Goal: Transaction & Acquisition: Obtain resource

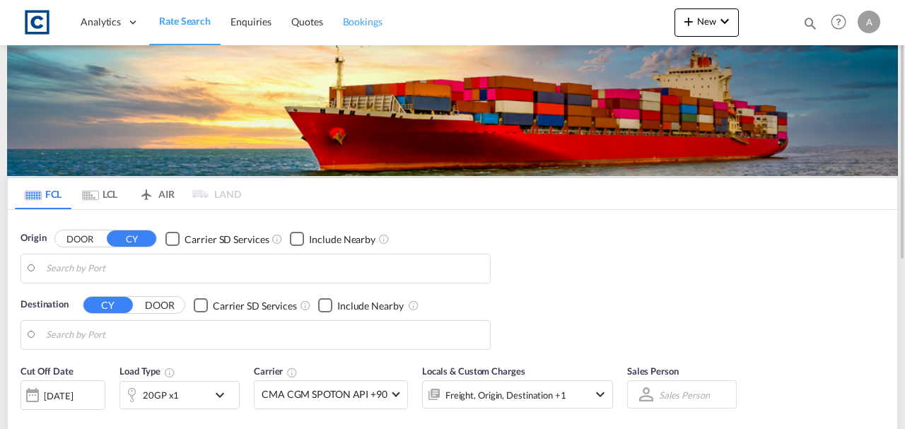
type input "GB-DL1, [GEOGRAPHIC_DATA]"
type input "[GEOGRAPHIC_DATA], [GEOGRAPHIC_DATA]"
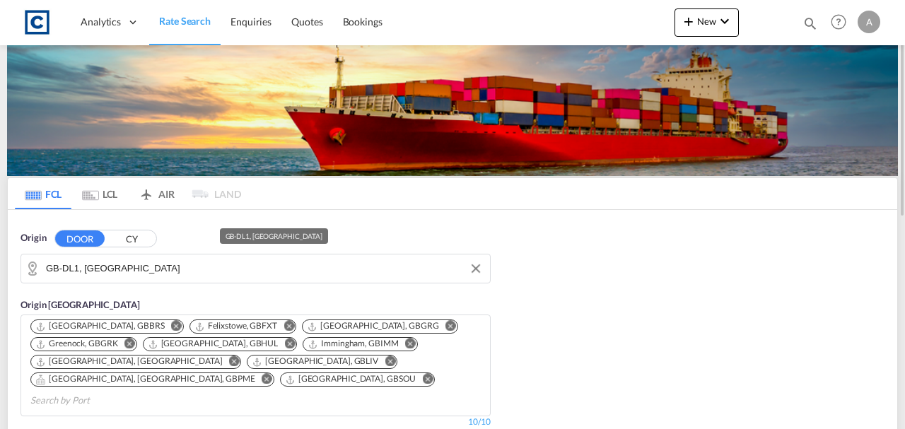
click at [180, 265] on input "GB-DL1, [GEOGRAPHIC_DATA]" at bounding box center [264, 268] width 437 height 21
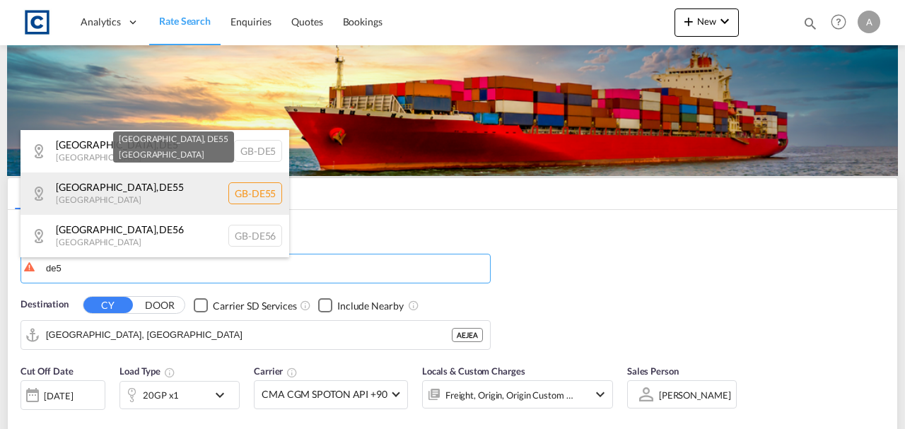
click at [202, 142] on div "[GEOGRAPHIC_DATA] , DE5 [GEOGRAPHIC_DATA] [GEOGRAPHIC_DATA]-DE5" at bounding box center [154, 151] width 269 height 42
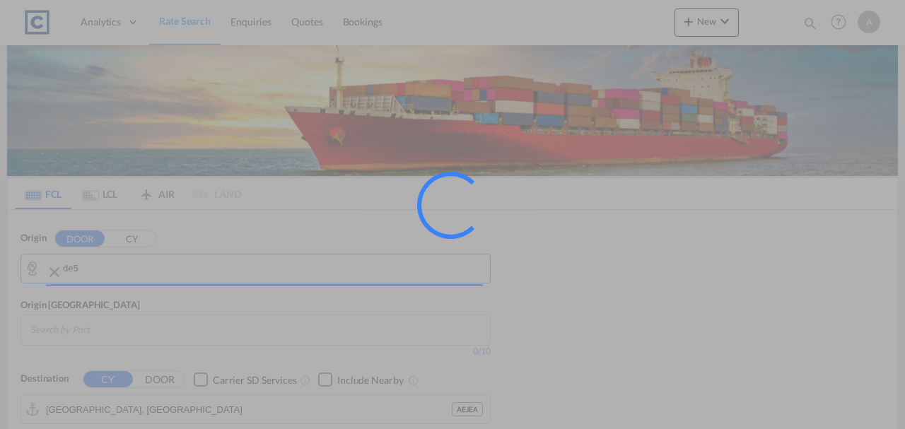
type input "GB-DE5, [GEOGRAPHIC_DATA]"
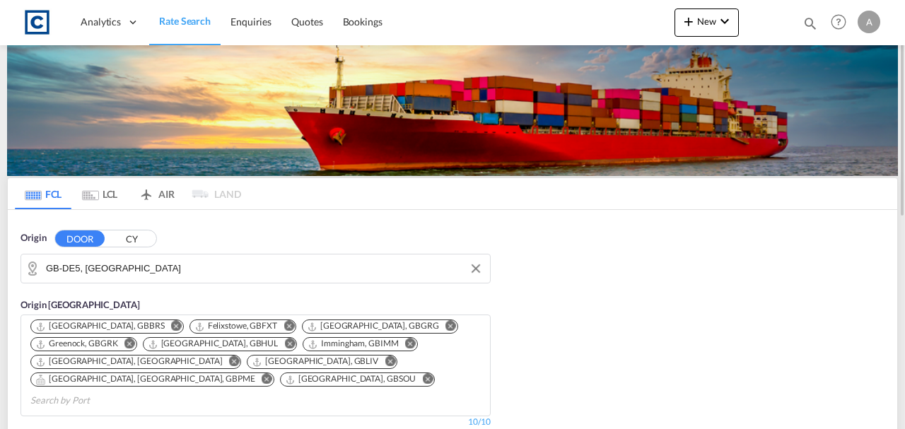
scroll to position [188, 0]
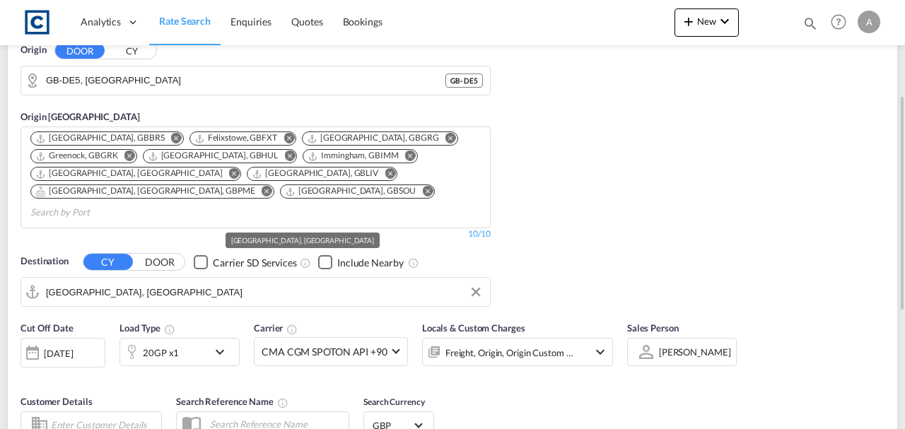
click at [146, 281] on input "[GEOGRAPHIC_DATA], [GEOGRAPHIC_DATA]" at bounding box center [264, 291] width 437 height 21
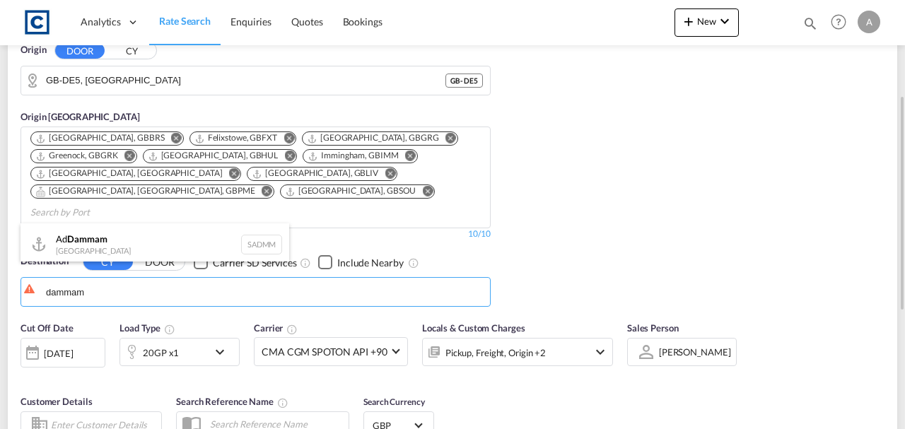
click at [127, 247] on div "Ad Dammam [GEOGRAPHIC_DATA] [GEOGRAPHIC_DATA]" at bounding box center [154, 244] width 269 height 42
type input "Ad Dammam, SADMM"
click at [530, 343] on div "Pickup, Freight, Origin +2" at bounding box center [495, 353] width 100 height 20
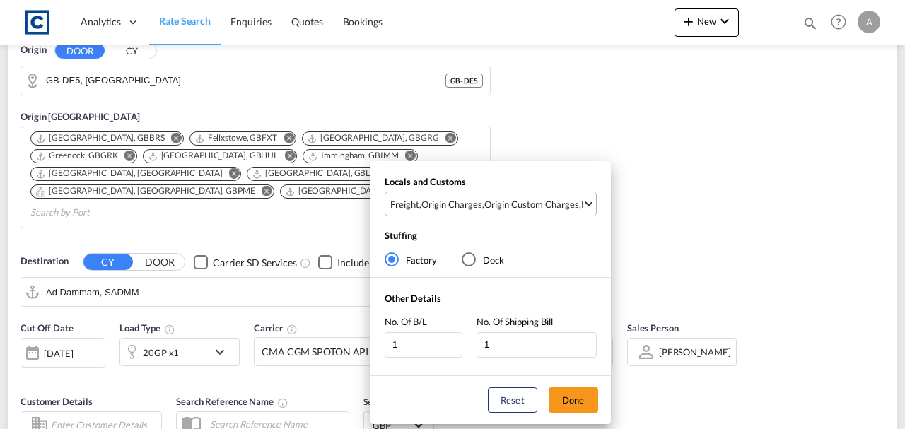
click at [534, 210] on div "Origin Custom Charges" at bounding box center [531, 204] width 95 height 13
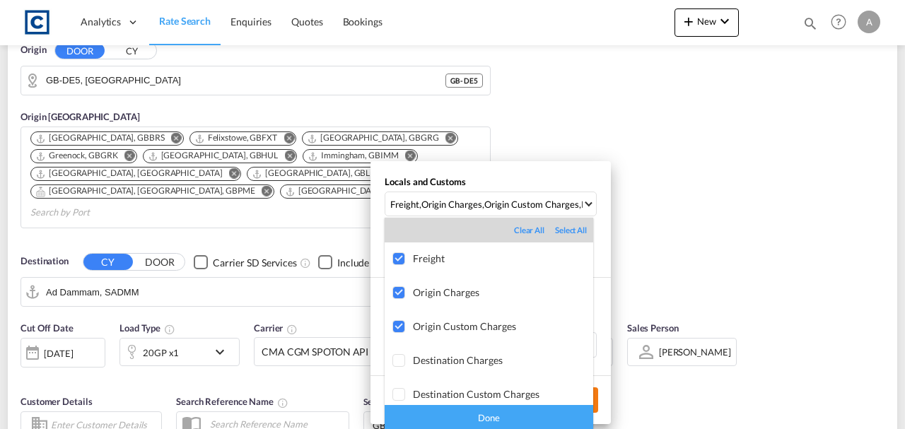
drag, startPoint x: 497, startPoint y: 416, endPoint x: 580, endPoint y: 398, distance: 85.4
click at [498, 416] on div "Done" at bounding box center [488, 417] width 208 height 25
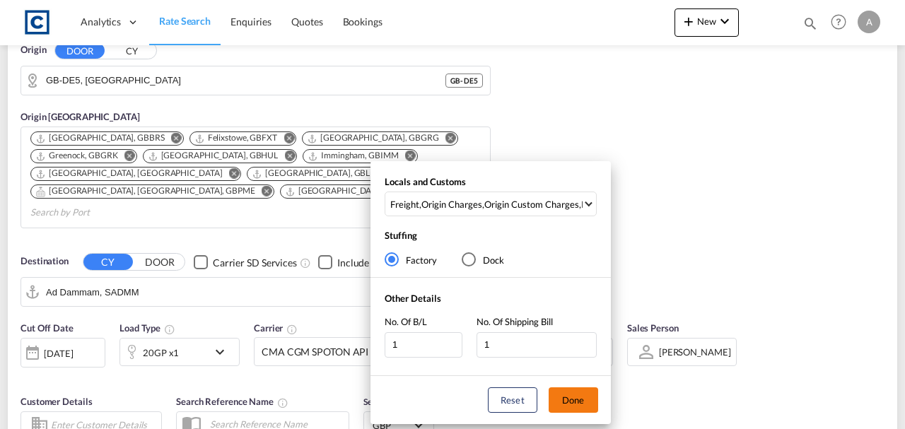
click at [592, 394] on button "Done" at bounding box center [572, 399] width 49 height 25
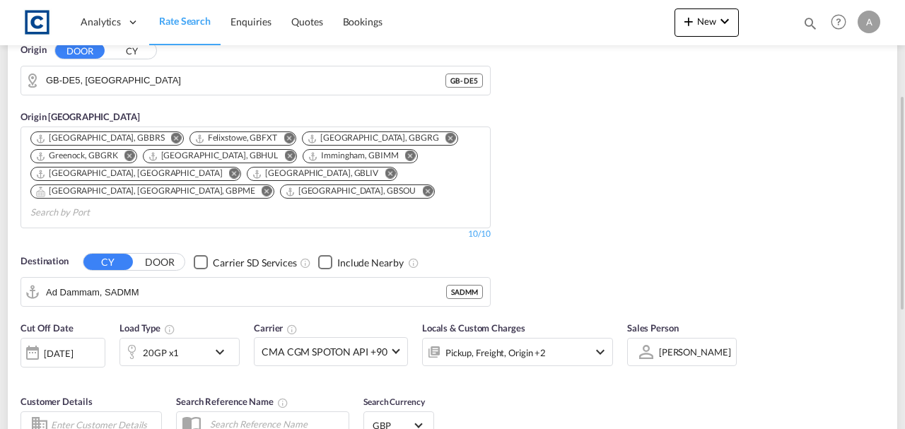
click at [678, 394] on div "Cut Off Date [DATE] [DATE] Load Type 20GP x1 Carrier CMA CGM SPOTON API +90 Onl…" at bounding box center [452, 383] width 889 height 138
click at [155, 343] on div "20GP x1" at bounding box center [161, 353] width 36 height 20
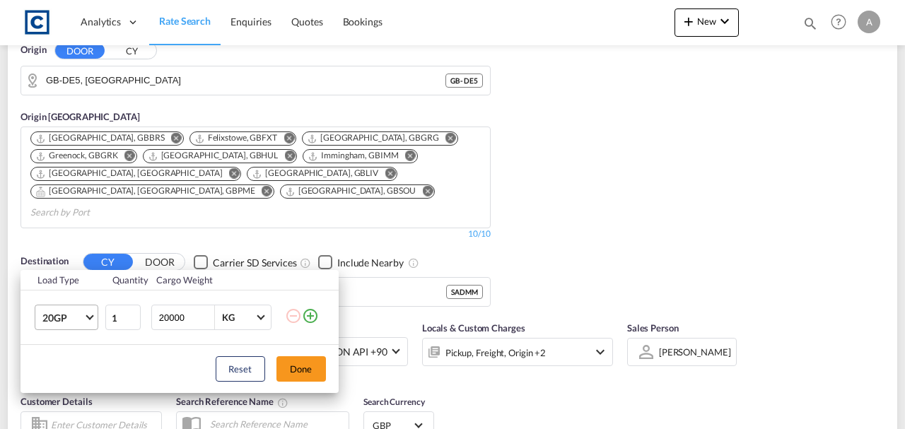
click at [51, 324] on span "20GP" at bounding box center [62, 318] width 41 height 14
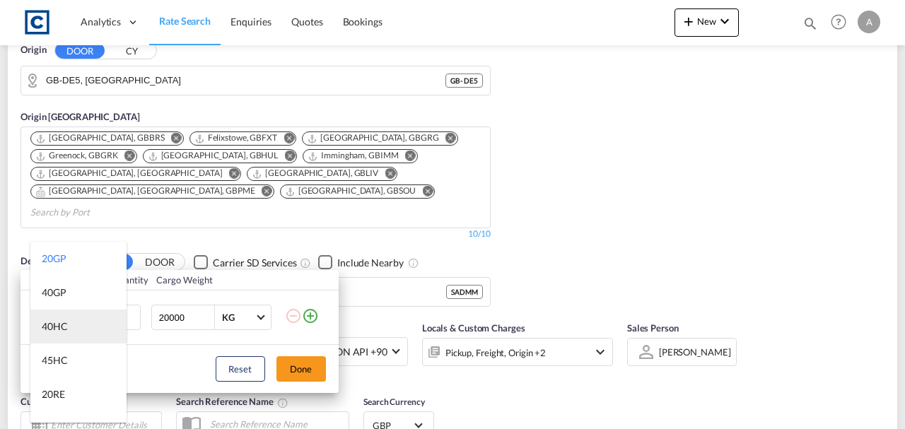
click at [61, 336] on md-option "40HC" at bounding box center [78, 327] width 96 height 34
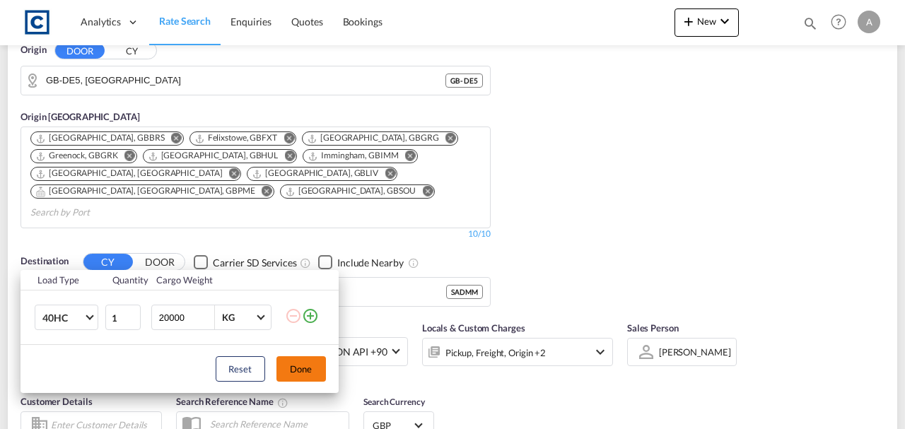
click at [302, 371] on button "Done" at bounding box center [300, 368] width 49 height 25
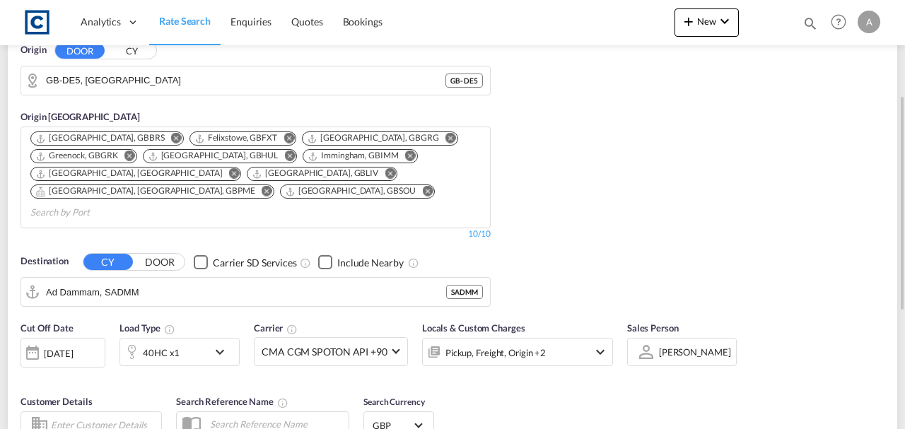
click at [54, 347] on div "[DATE]" at bounding box center [58, 353] width 29 height 13
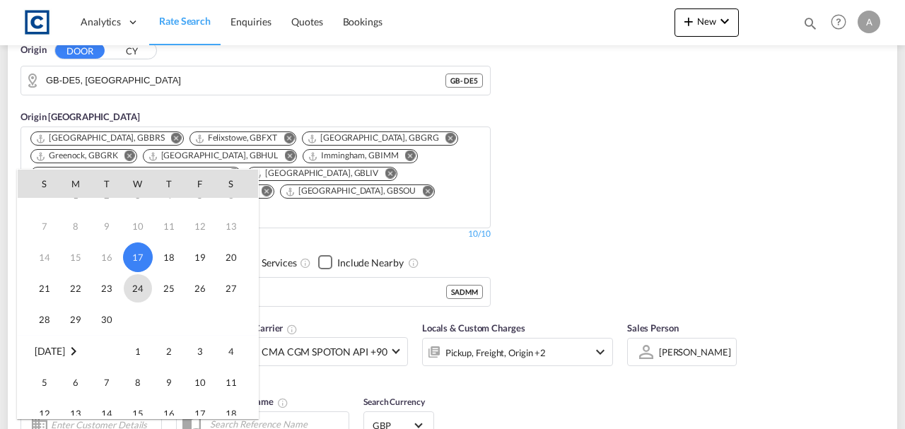
scroll to position [94, 0]
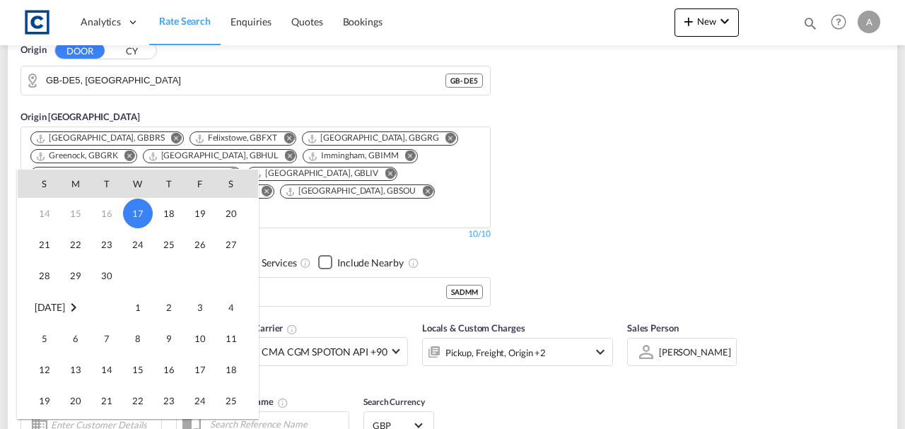
click at [767, 271] on div at bounding box center [452, 214] width 905 height 429
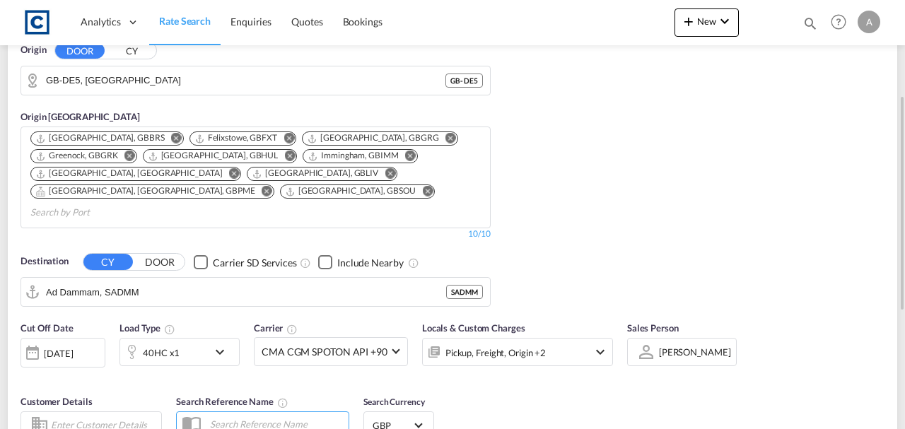
scroll to position [423, 0]
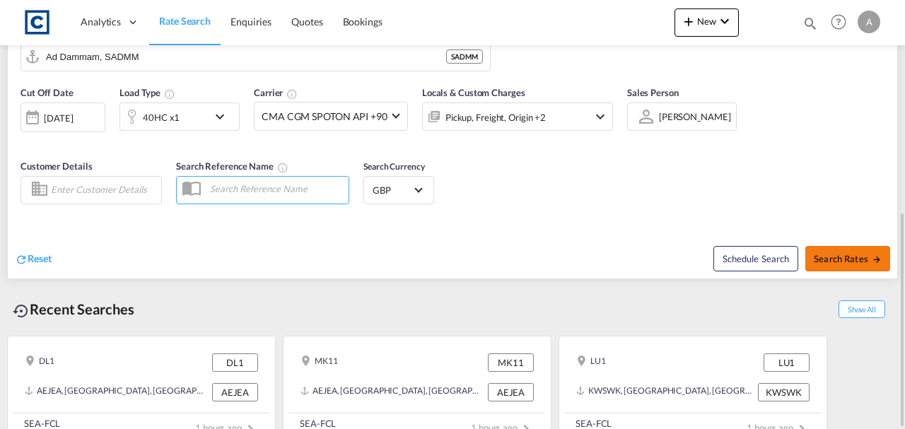
click at [861, 253] on span "Search Rates" at bounding box center [847, 258] width 68 height 11
type input "DE5 to SADMM / [DATE]"
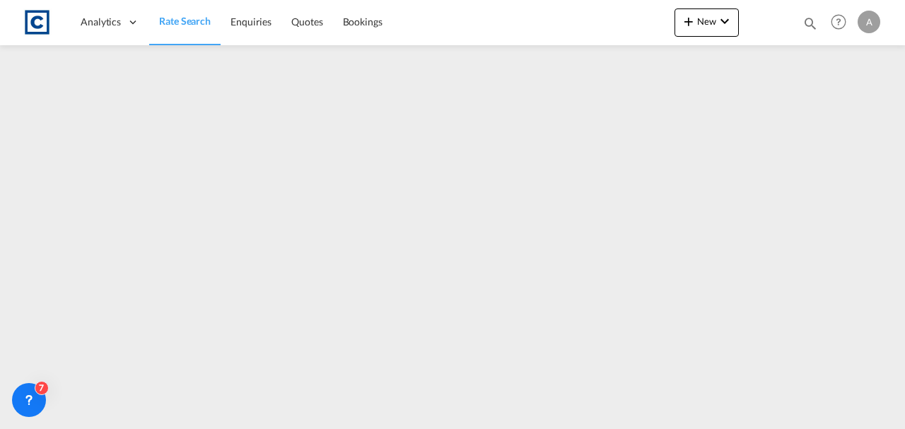
click at [184, 27] on span "Rate Search" at bounding box center [185, 21] width 52 height 12
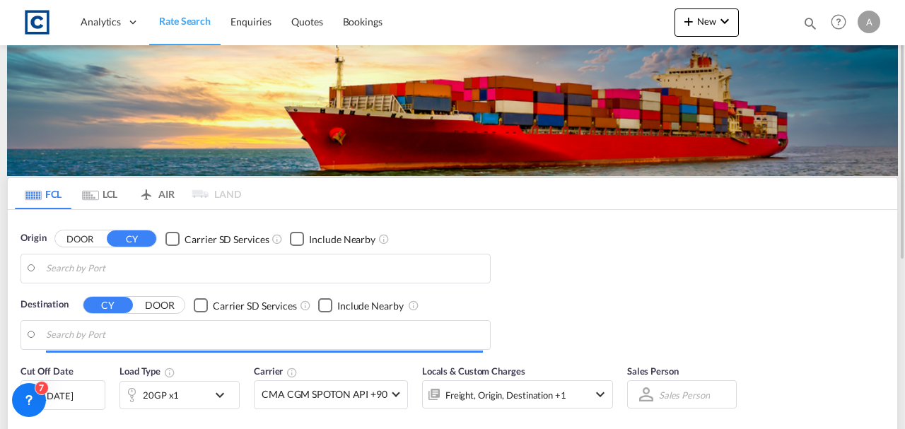
type input "GB-DE5, [GEOGRAPHIC_DATA]"
type input "Ad Dammam, SADMM"
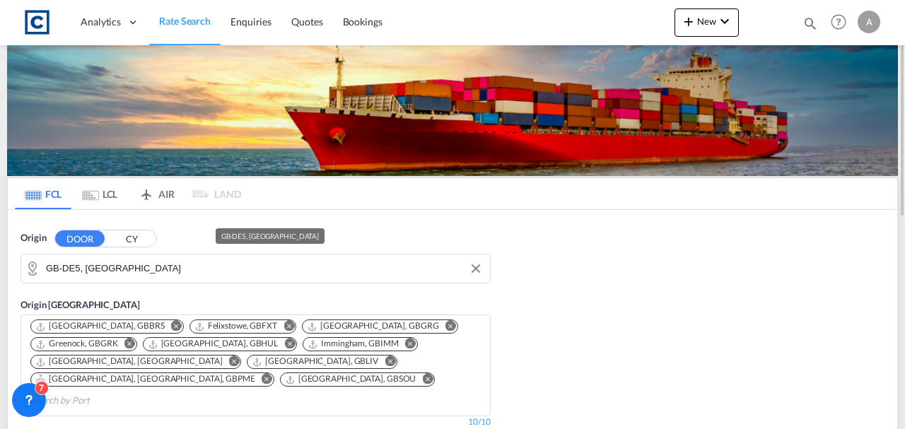
click at [164, 261] on input "GB-DE5, [GEOGRAPHIC_DATA]" at bounding box center [264, 268] width 437 height 21
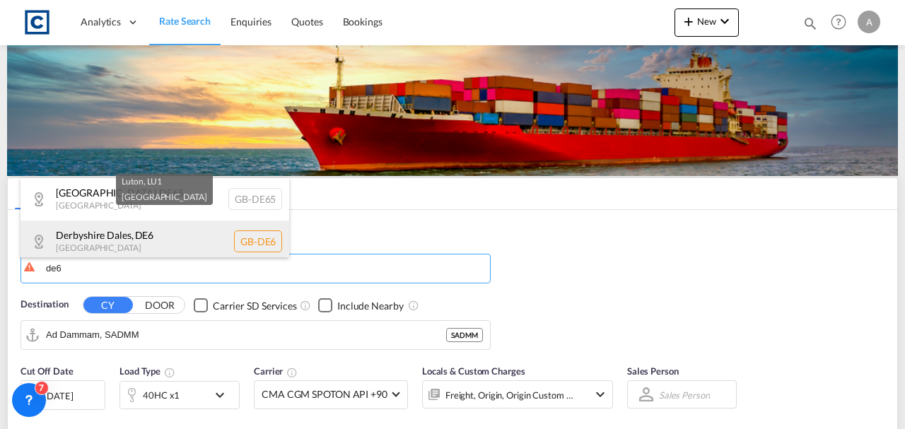
click at [114, 236] on div "Derbyshire Dales , DE6 [GEOGRAPHIC_DATA] [GEOGRAPHIC_DATA]-DE6" at bounding box center [154, 241] width 269 height 42
type input "GB-DE6, [GEOGRAPHIC_DATA] Dales"
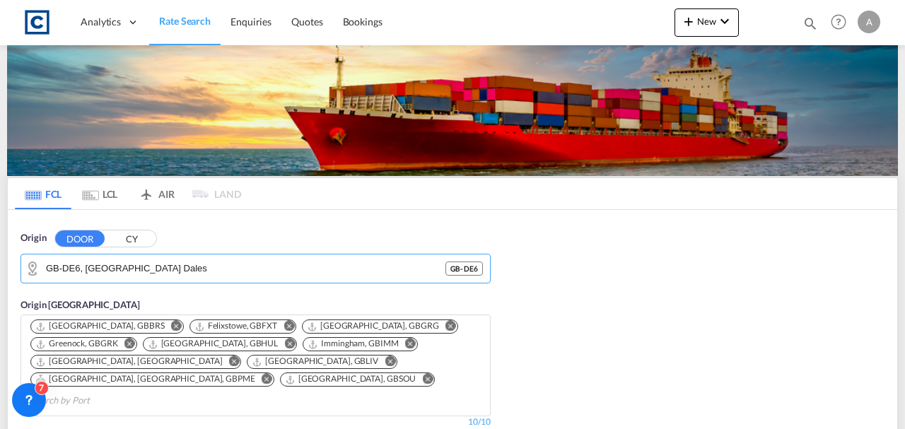
scroll to position [329, 0]
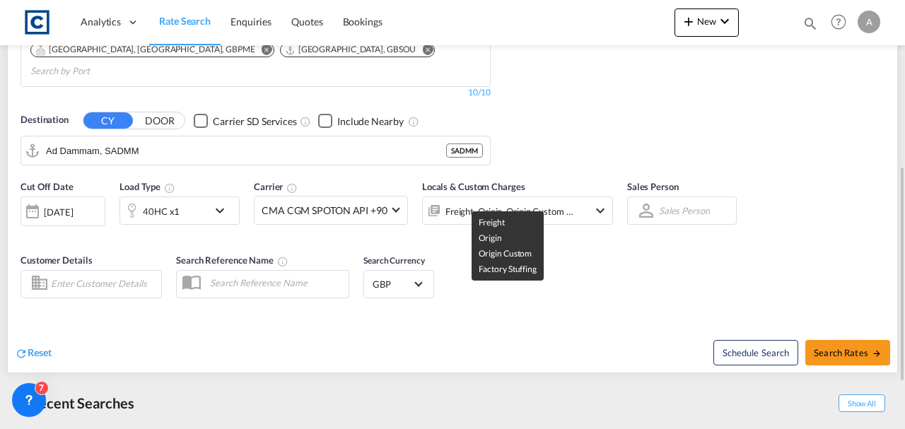
click at [542, 194] on md-input-container "Freight, Origin, Origin Custom +1" at bounding box center [517, 208] width 191 height 28
click at [554, 201] on div "Freight, Origin, Origin Custom +1" at bounding box center [509, 211] width 129 height 20
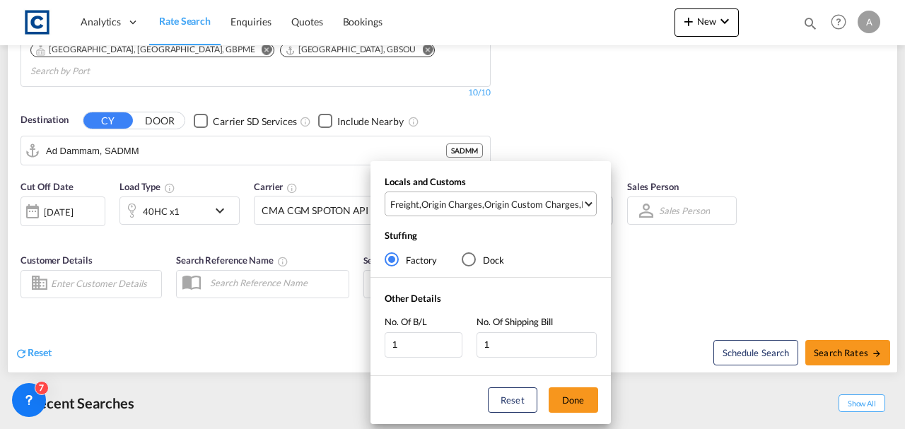
click at [558, 205] on div "Origin Custom Charges" at bounding box center [531, 204] width 95 height 13
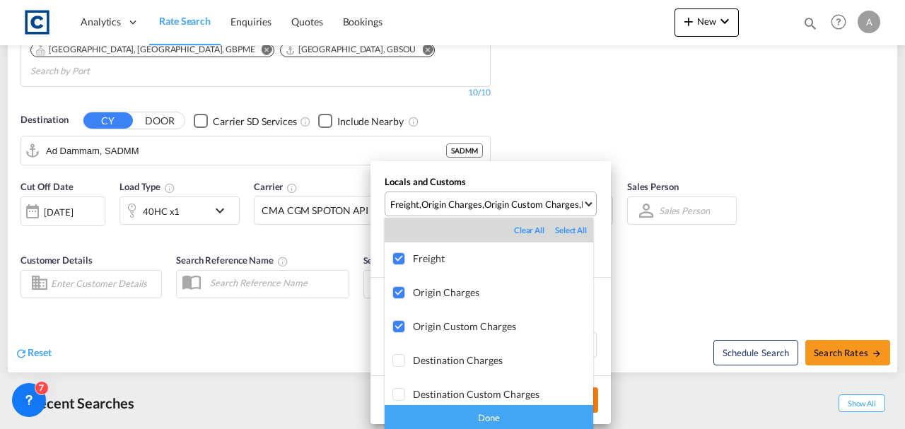
drag, startPoint x: 536, startPoint y: 418, endPoint x: 560, endPoint y: 407, distance: 26.6
click at [540, 418] on div "Done" at bounding box center [488, 417] width 208 height 25
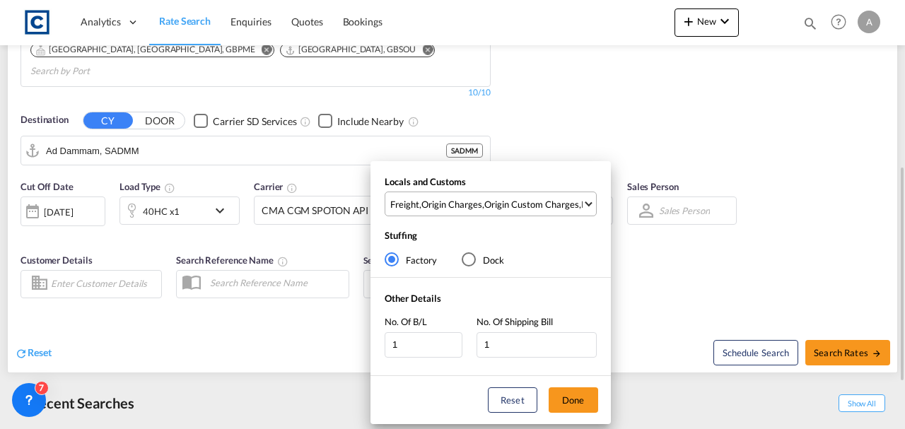
drag, startPoint x: 569, startPoint y: 400, endPoint x: 624, endPoint y: 384, distance: 57.3
click at [570, 398] on button "Done" at bounding box center [572, 399] width 49 height 25
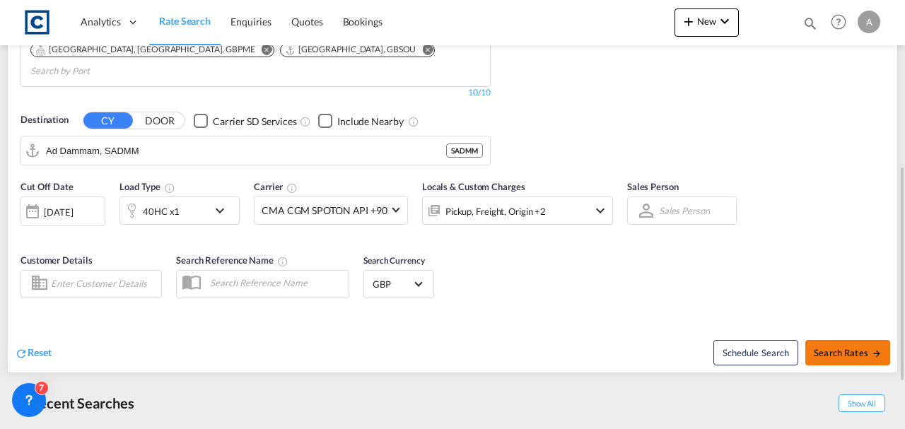
click at [851, 347] on span "Search Rates" at bounding box center [847, 352] width 68 height 11
type input "DE6 to SADMM / [DATE]"
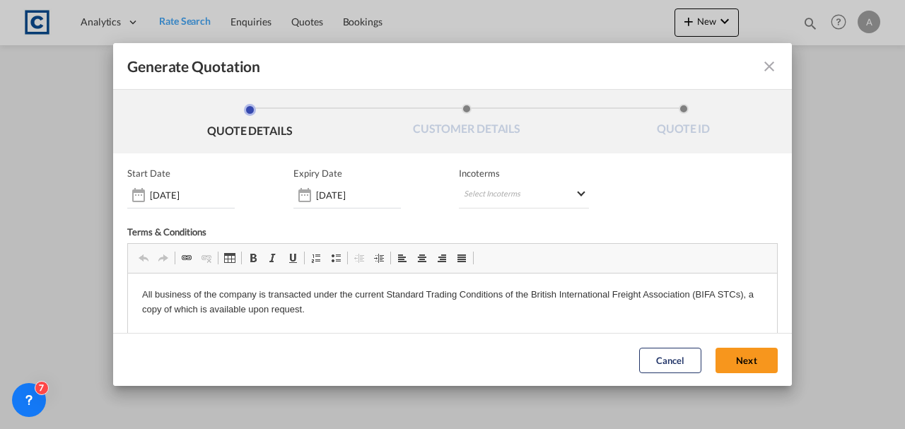
scroll to position [145, 0]
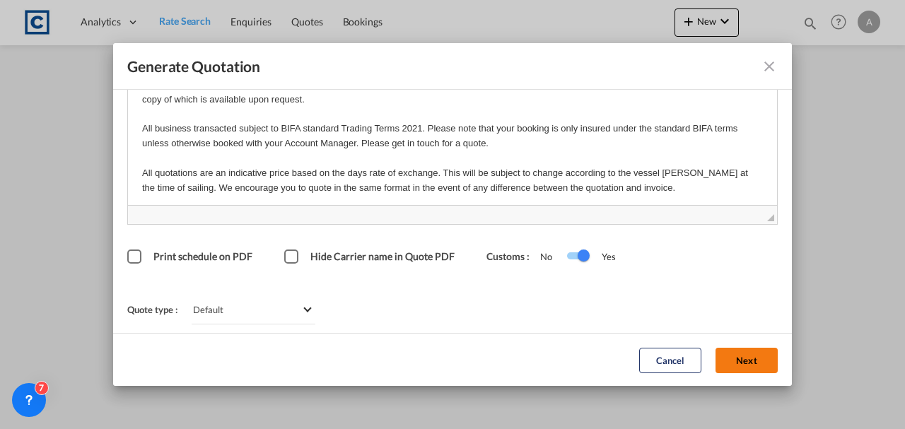
click at [746, 369] on button "Next" at bounding box center [746, 359] width 62 height 25
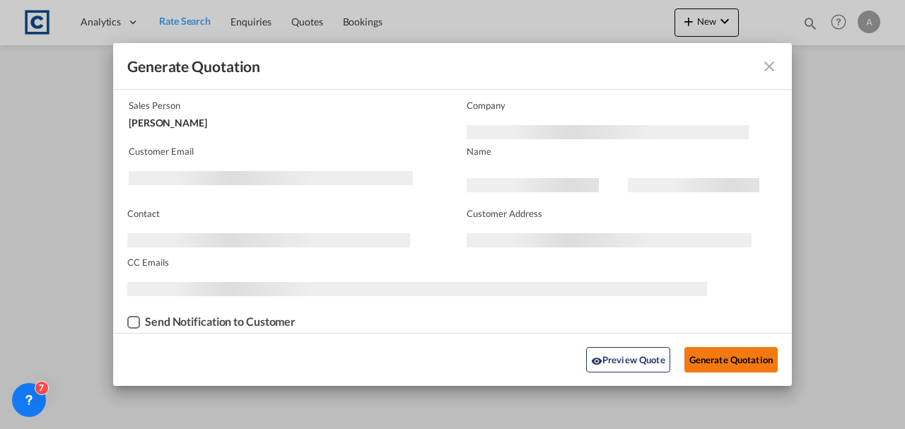
scroll to position [86, 0]
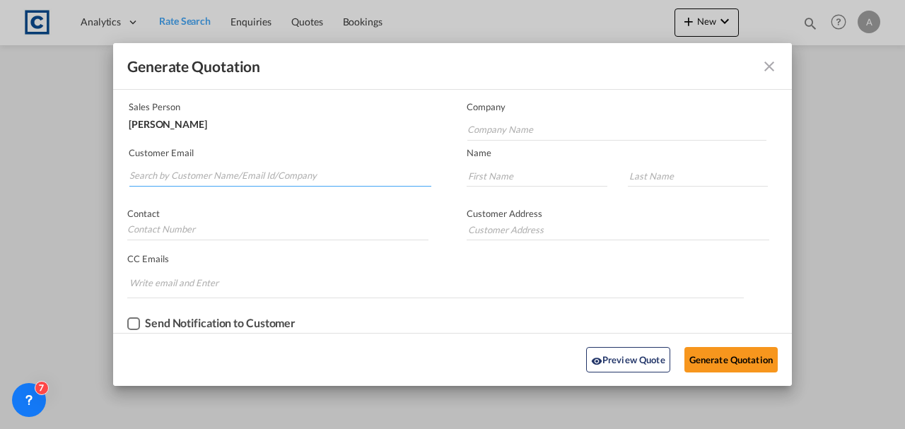
click at [206, 179] on input "Search by Customer Name/Email Id/Company" at bounding box center [280, 175] width 302 height 21
paste input "[PERSON_NAME][EMAIL_ADDRESS][PERSON_NAME][DOMAIN_NAME]"
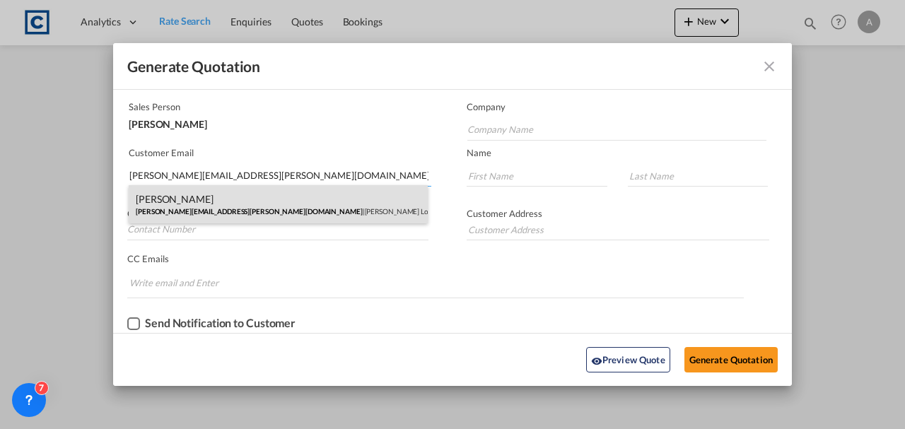
type input "[PERSON_NAME][EMAIL_ADDRESS][PERSON_NAME][DOMAIN_NAME]"
click at [214, 195] on div "[PERSON_NAME] [PERSON_NAME][EMAIL_ADDRESS][PERSON_NAME][DOMAIN_NAME] | [PERSON_…" at bounding box center [278, 204] width 299 height 38
type input "[PERSON_NAME] Logisitcs"
type input "[PERSON_NAME]"
type input "Locarno"
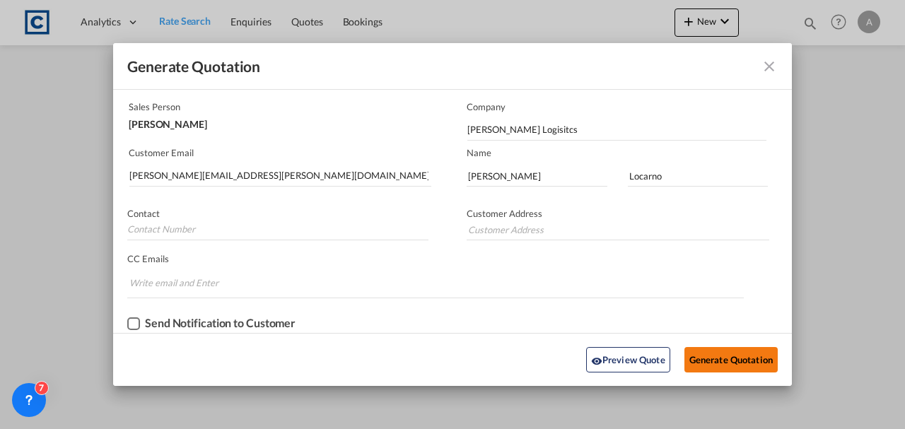
click at [732, 355] on button "Generate Quotation" at bounding box center [730, 359] width 93 height 25
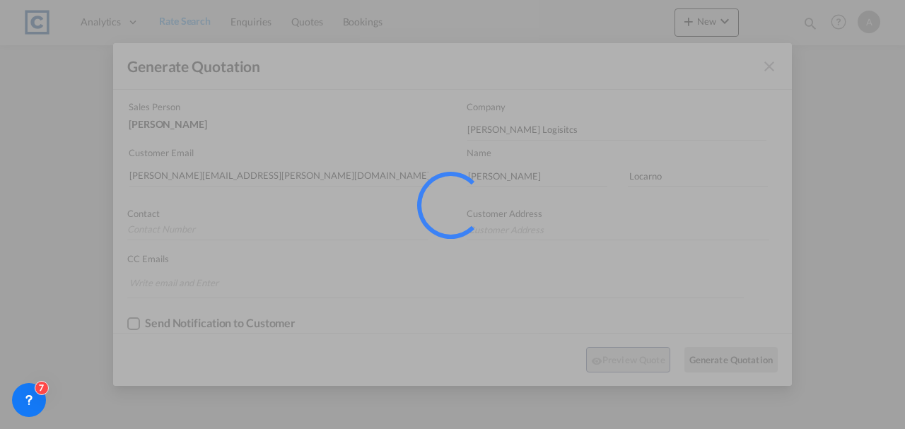
scroll to position [0, 0]
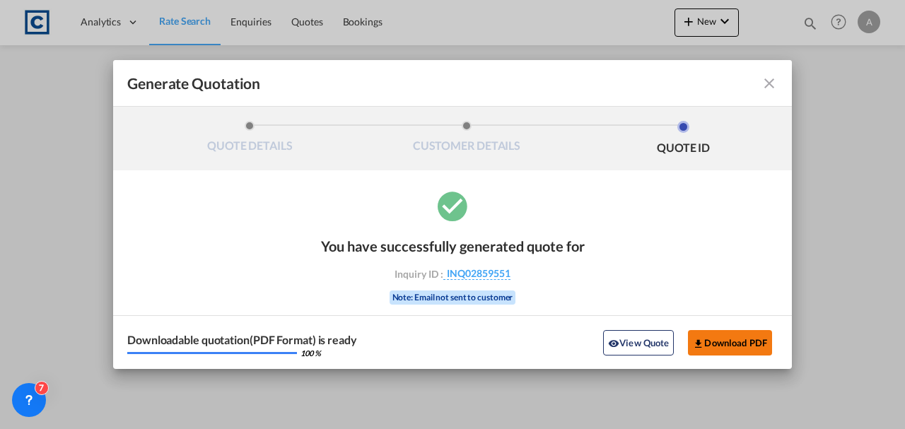
click at [724, 346] on button "Download PDF" at bounding box center [730, 342] width 84 height 25
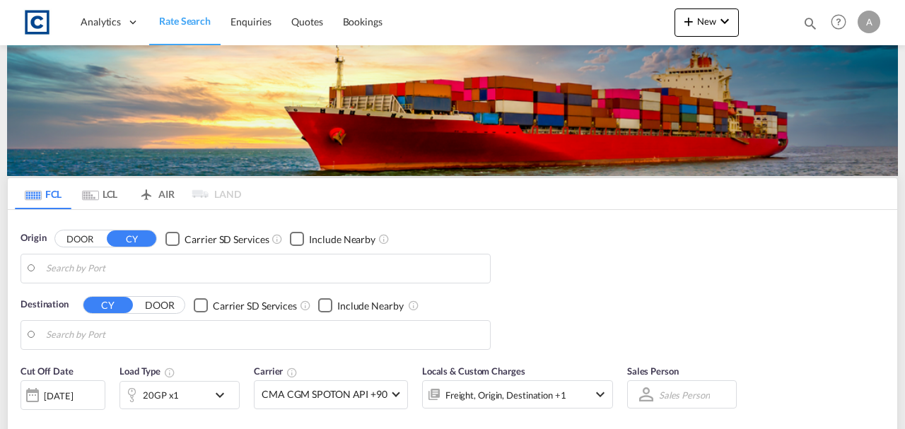
type input "GB-DE6, [GEOGRAPHIC_DATA] Dales"
type input "Ad Dammam, SADMM"
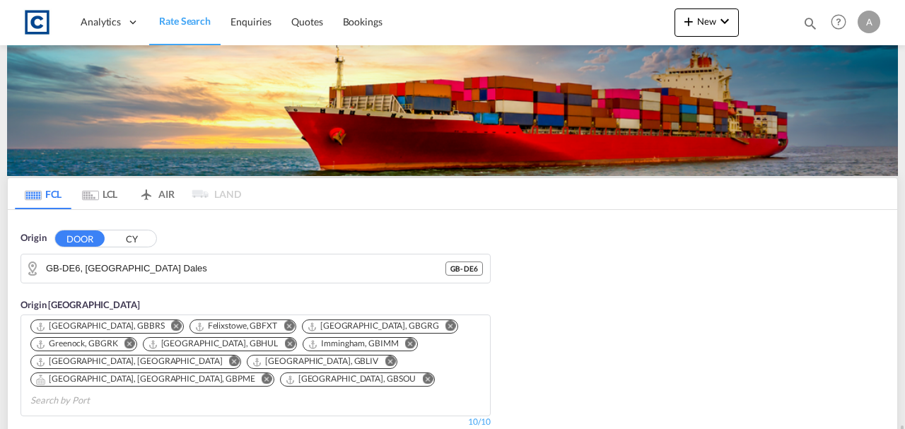
scroll to position [329, 0]
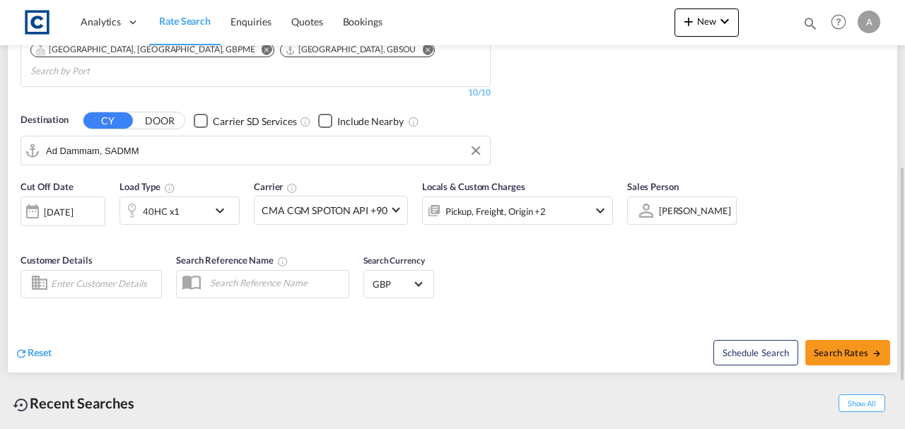
click at [196, 140] on input "Ad Dammam, SADMM" at bounding box center [264, 150] width 437 height 21
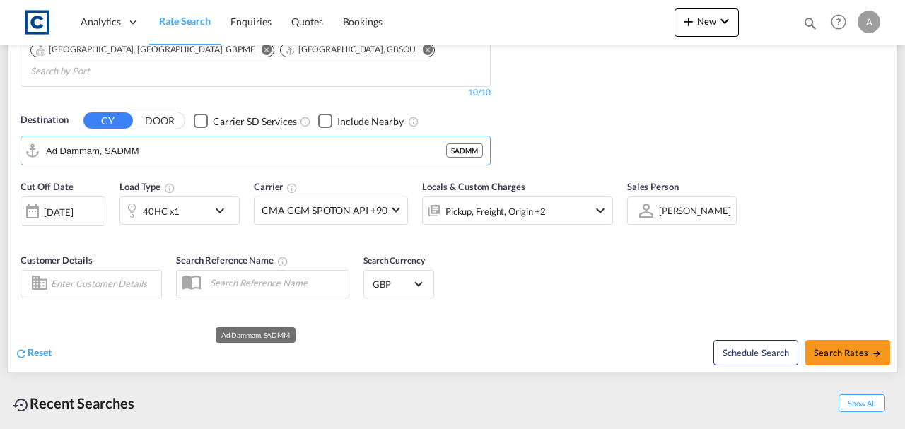
scroll to position [47, 0]
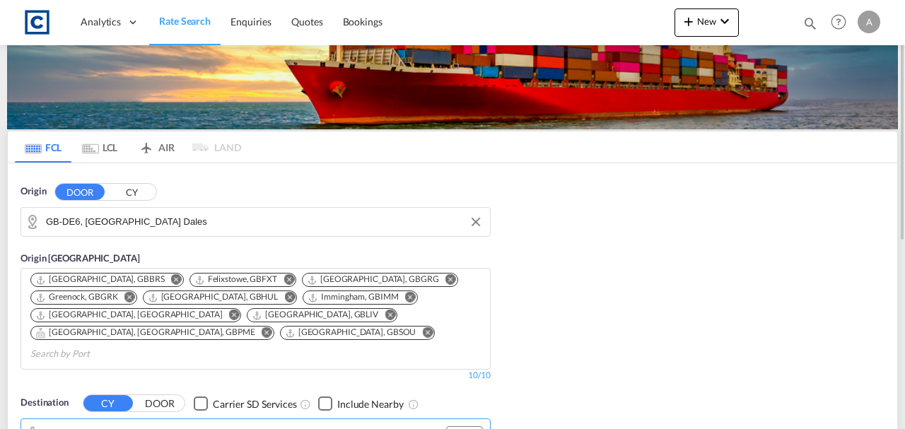
click at [195, 228] on input "GB-DE6, [GEOGRAPHIC_DATA] Dales" at bounding box center [264, 221] width 437 height 21
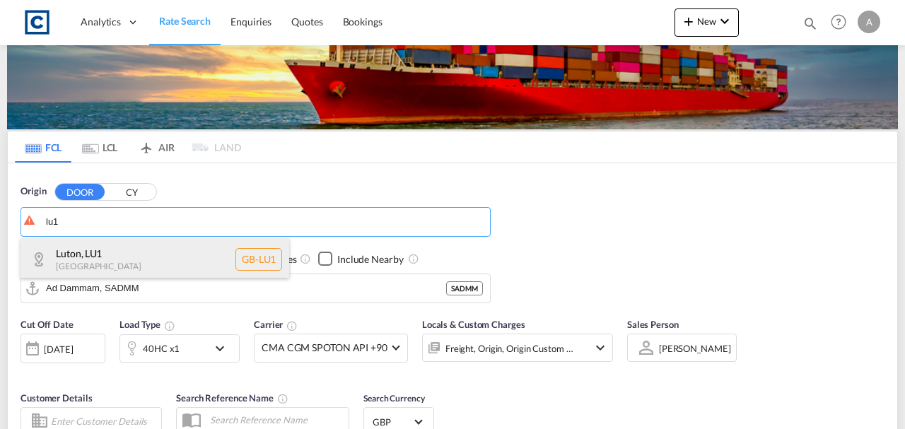
click at [130, 254] on div "Luton , LU1 [GEOGRAPHIC_DATA] [GEOGRAPHIC_DATA]-LU1" at bounding box center [154, 259] width 269 height 42
type input "GB-LU1, Luton"
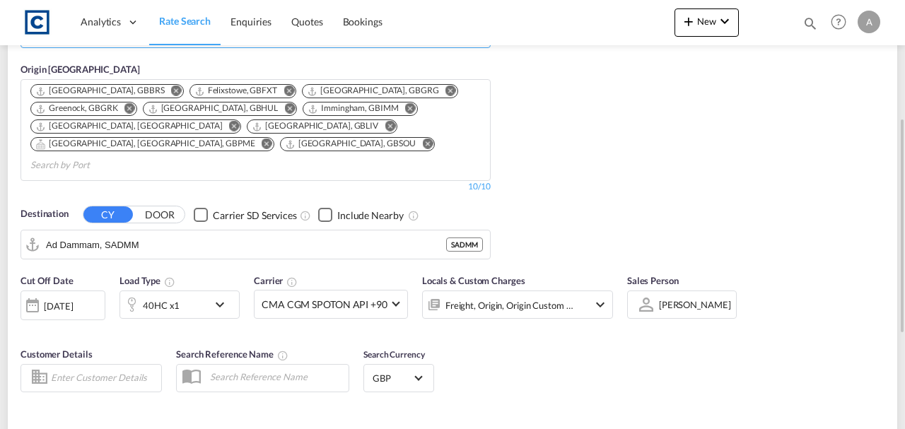
scroll to position [329, 0]
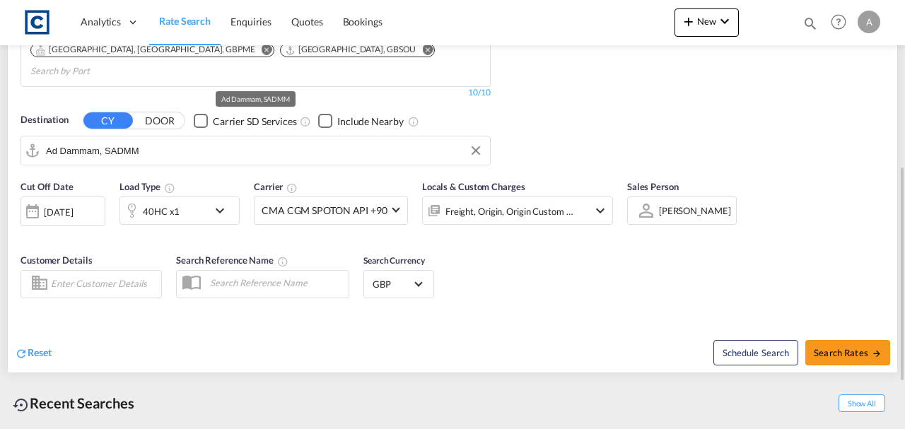
click at [185, 140] on input "Ad Dammam, SADMM" at bounding box center [264, 150] width 437 height 21
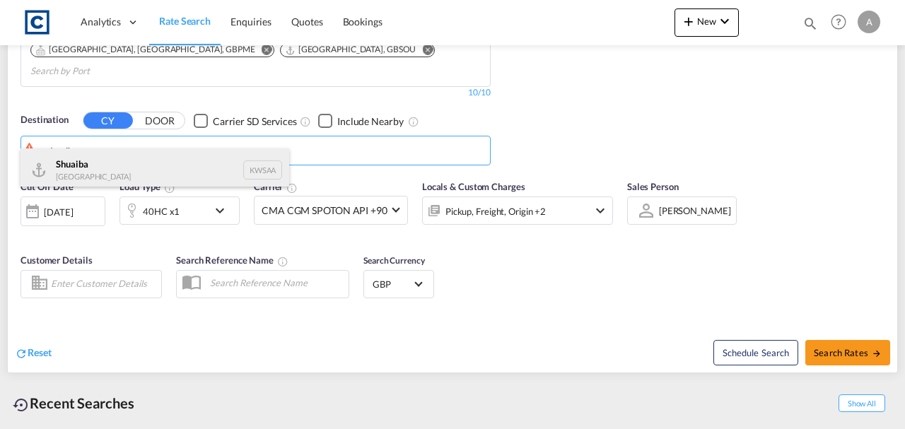
click at [102, 155] on div "Shuaiba Kuwait KWSAA" at bounding box center [154, 169] width 269 height 42
type input "Shuaiba, KWSAA"
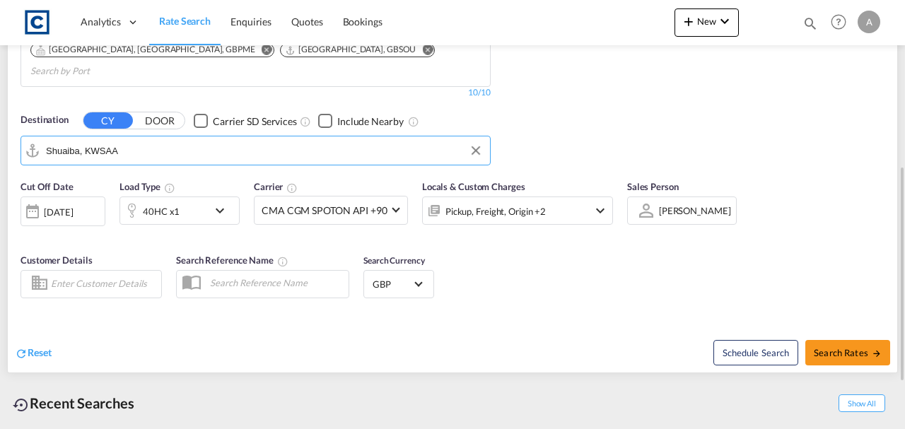
click at [140, 196] on div at bounding box center [131, 210] width 23 height 28
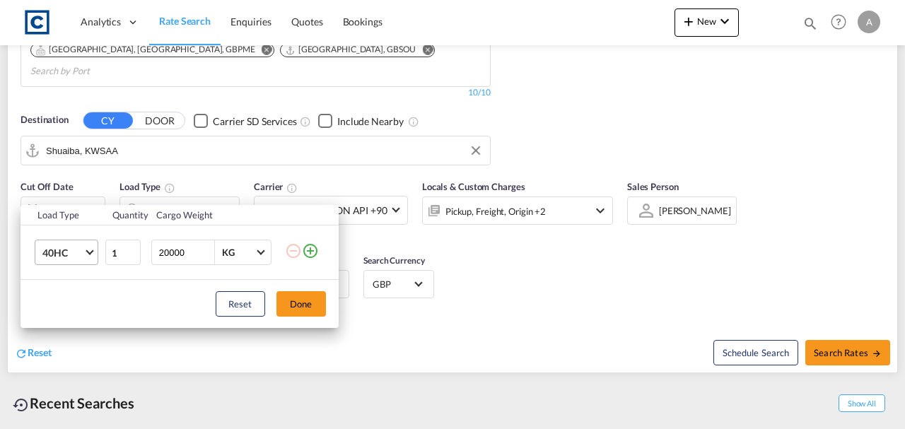
click at [54, 242] on md-select-value "40HC" at bounding box center [69, 252] width 57 height 24
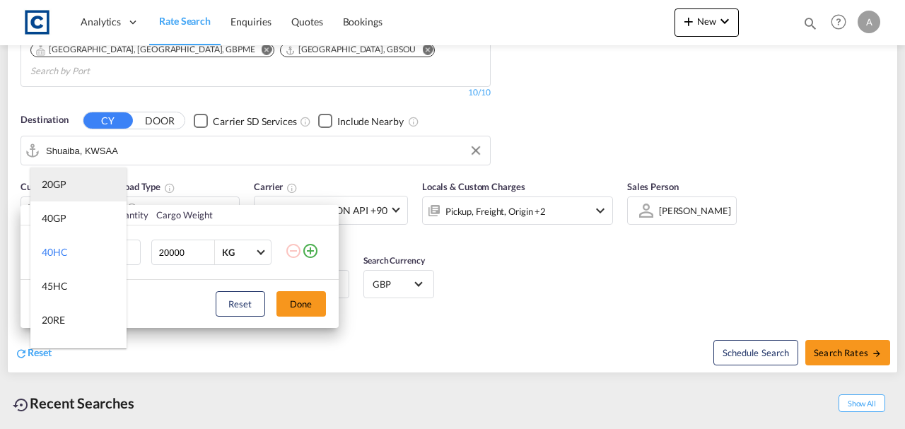
click at [65, 177] on div "20GP" at bounding box center [54, 184] width 25 height 14
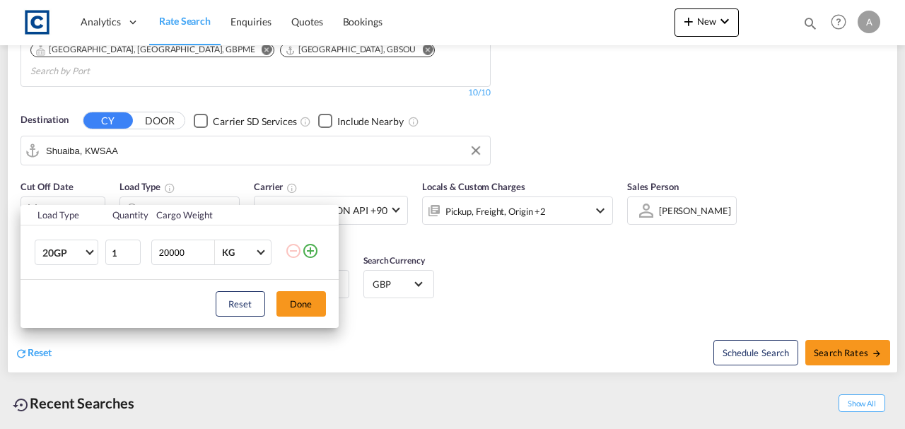
click at [305, 250] on md-icon "icon-plus-circle-outline" at bounding box center [310, 250] width 17 height 17
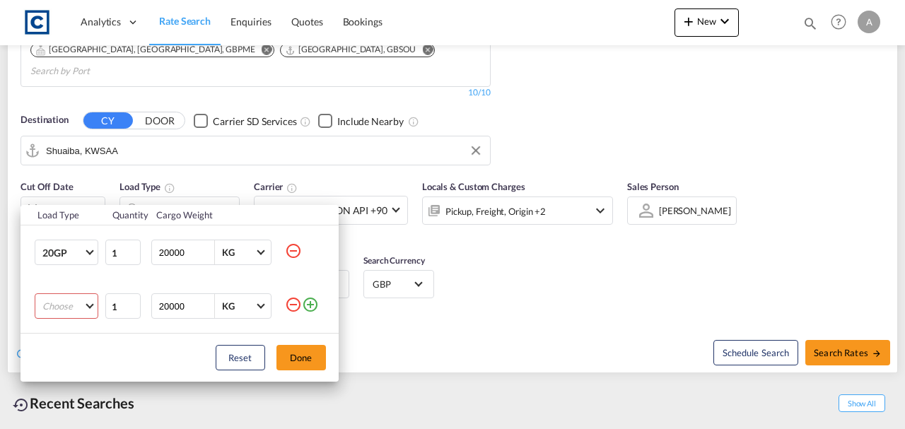
click at [61, 305] on md-select "Choose 20GP 40GP 40HC 45HC 20RE 40RE 40HR 20OT 40OT 20FR 40FR 40NR 20NR 45S 20T…" at bounding box center [67, 305] width 64 height 25
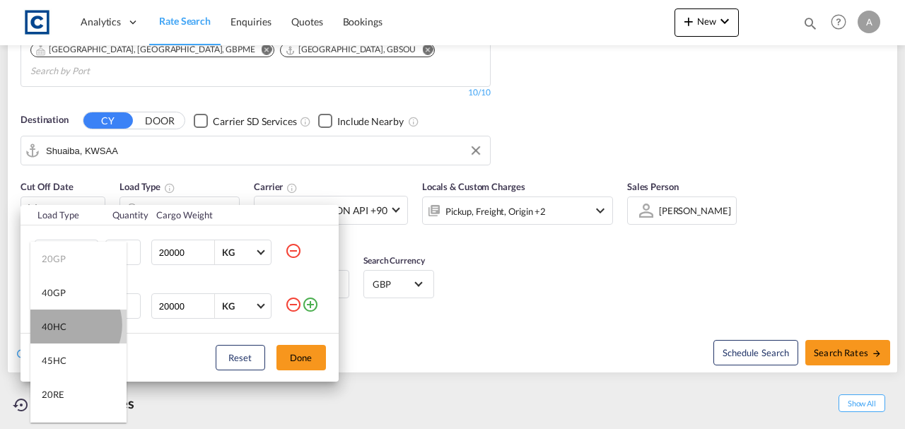
drag, startPoint x: 64, startPoint y: 325, endPoint x: 94, endPoint y: 334, distance: 31.5
click at [64, 325] on div "40HC" at bounding box center [54, 326] width 25 height 13
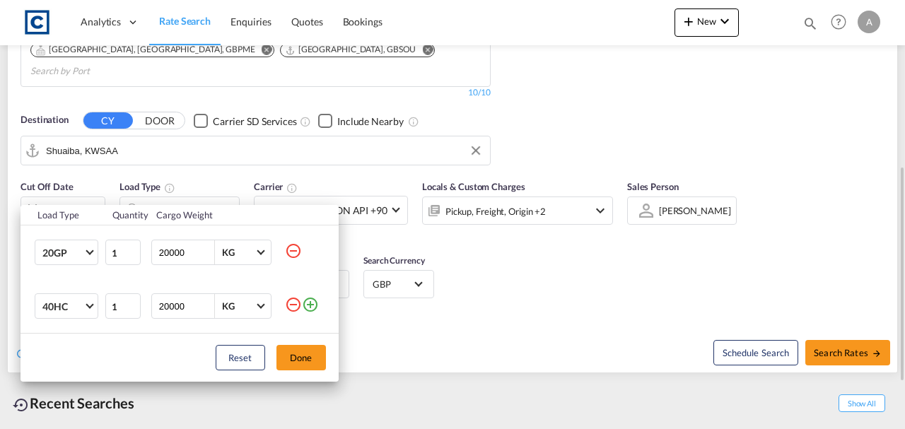
click at [308, 365] on button "Done" at bounding box center [300, 357] width 49 height 25
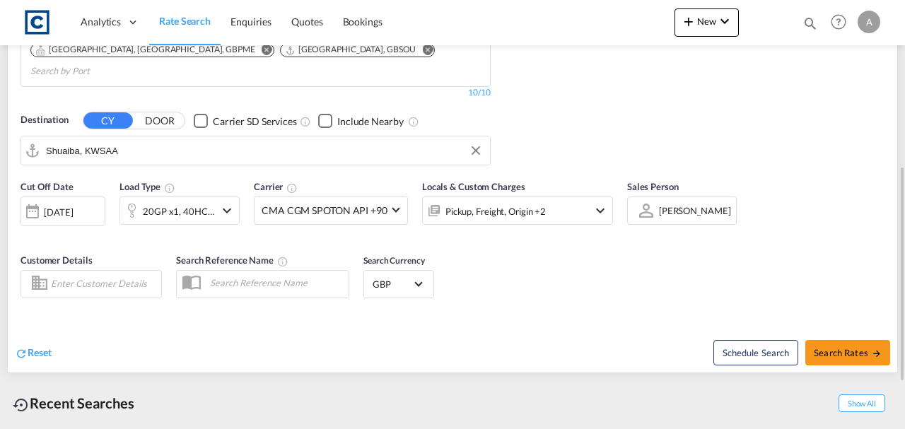
click at [513, 201] on div "Pickup, Freight, Origin +2" at bounding box center [495, 211] width 100 height 20
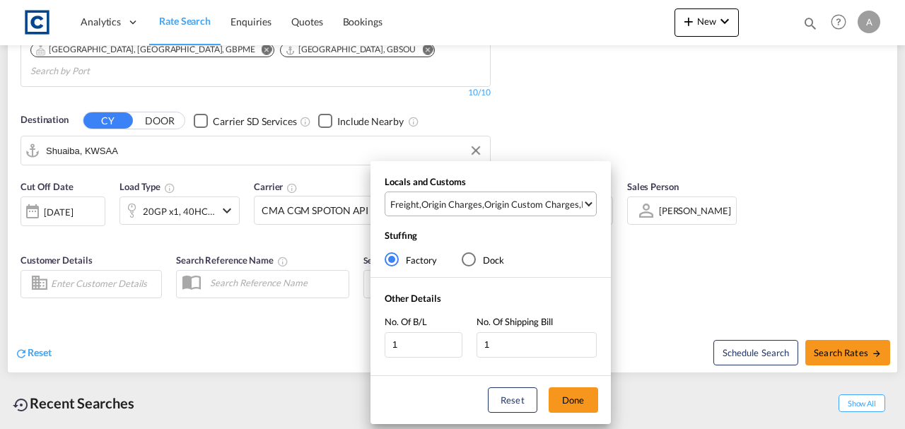
click at [530, 210] on div "Origin Custom Charges" at bounding box center [531, 204] width 95 height 13
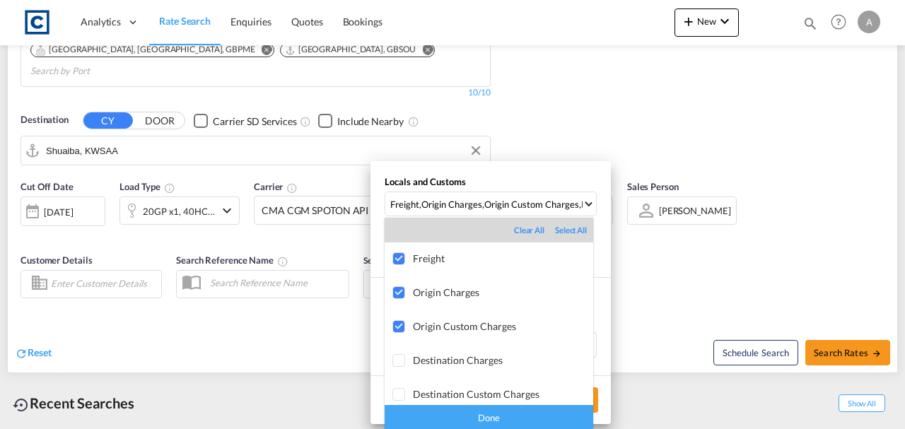
click at [554, 423] on div "Done" at bounding box center [488, 417] width 208 height 25
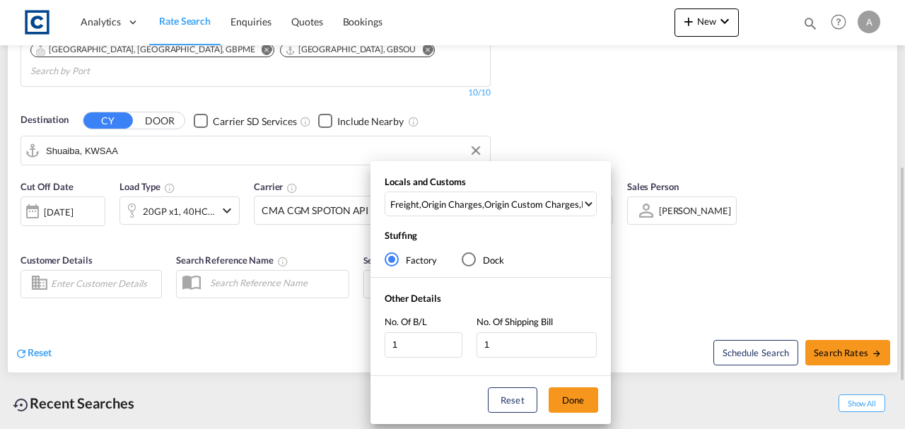
click at [575, 400] on button "Done" at bounding box center [572, 399] width 49 height 25
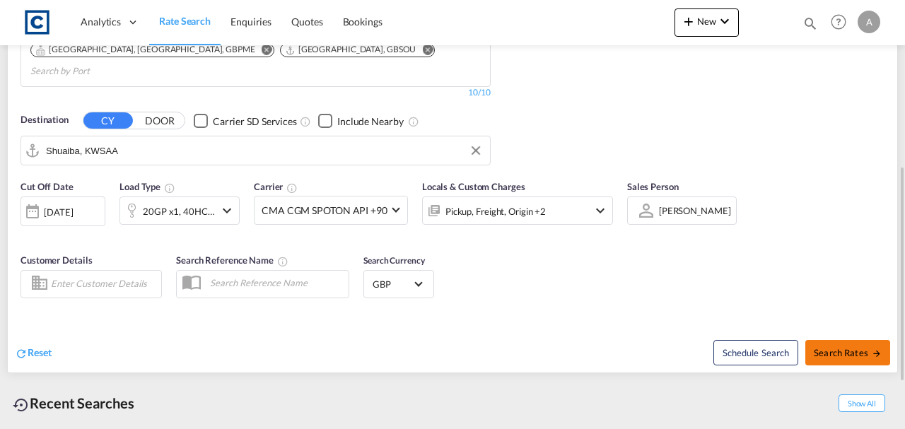
click at [841, 347] on span "Search Rates" at bounding box center [847, 352] width 68 height 11
type input "LU1 to KWSAA / 17 Sep 2025"
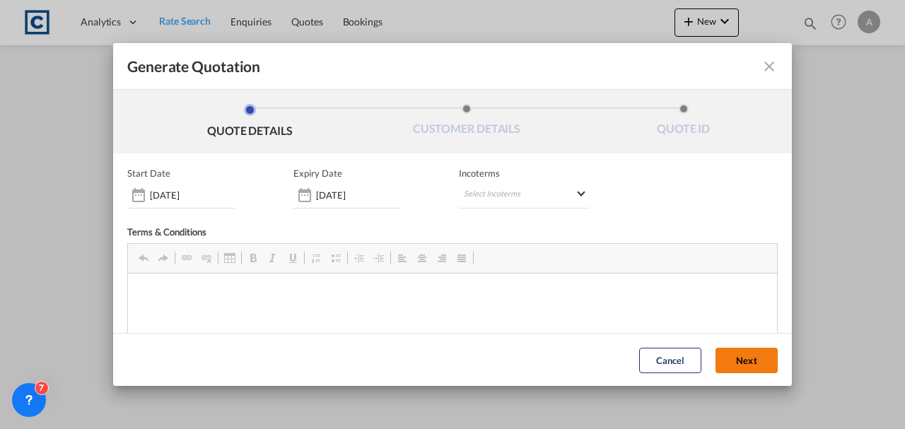
click at [741, 359] on button "Next" at bounding box center [746, 359] width 62 height 25
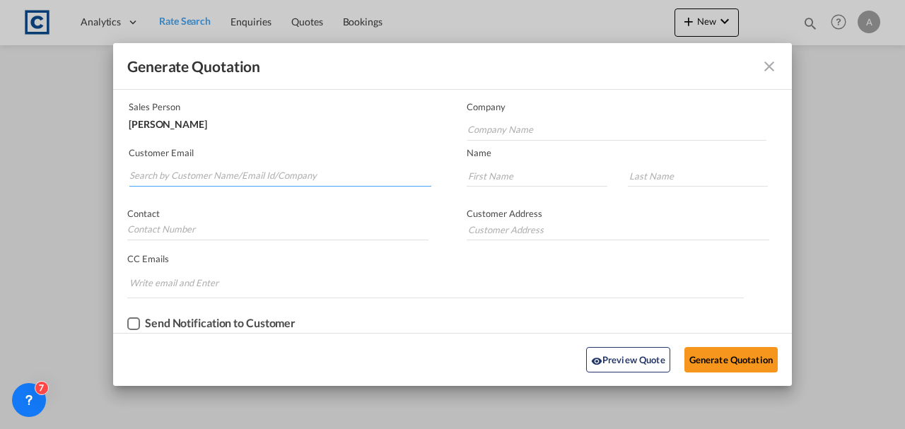
click at [143, 168] on input "Search by Customer Name/Email Id/Company" at bounding box center [280, 175] width 302 height 21
paste input "[PERSON_NAME][EMAIL_ADDRESS][PERSON_NAME][DOMAIN_NAME]"
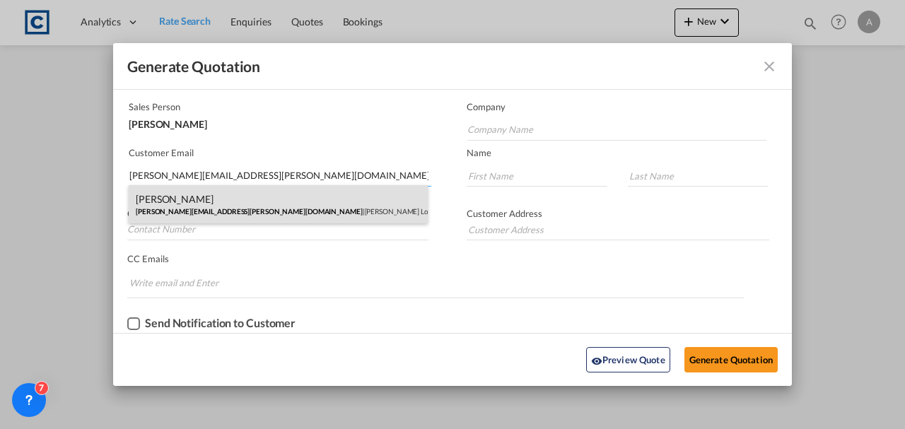
type input "[PERSON_NAME][EMAIL_ADDRESS][PERSON_NAME][DOMAIN_NAME]"
click at [219, 201] on div "[PERSON_NAME] [PERSON_NAME][EMAIL_ADDRESS][PERSON_NAME][DOMAIN_NAME] | [PERSON_…" at bounding box center [278, 204] width 299 height 38
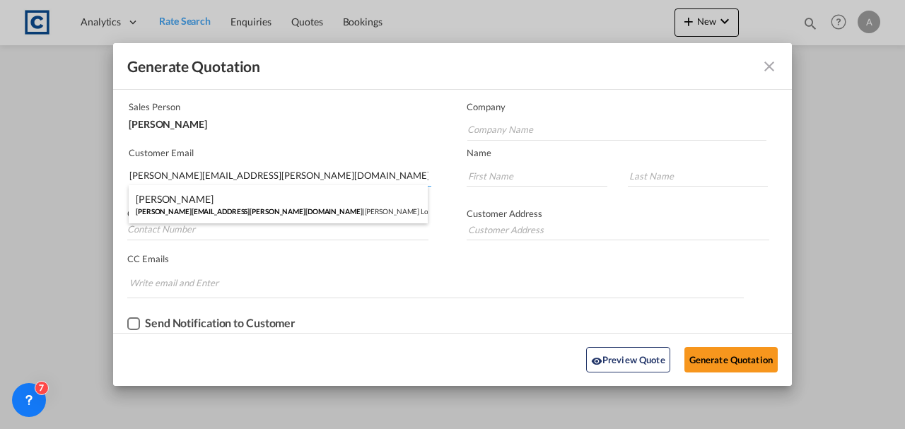
type input "[PERSON_NAME] Logisitcs"
type input "[PERSON_NAME]"
type input "Locarno"
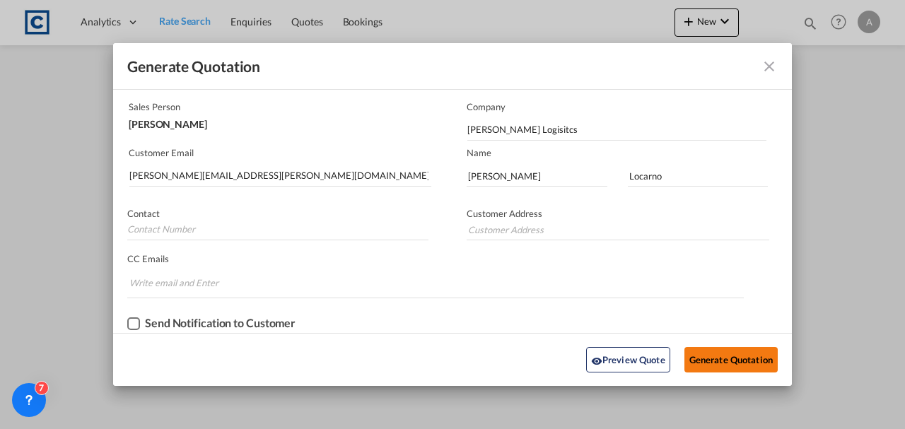
click at [722, 362] on button "Generate Quotation" at bounding box center [730, 359] width 93 height 25
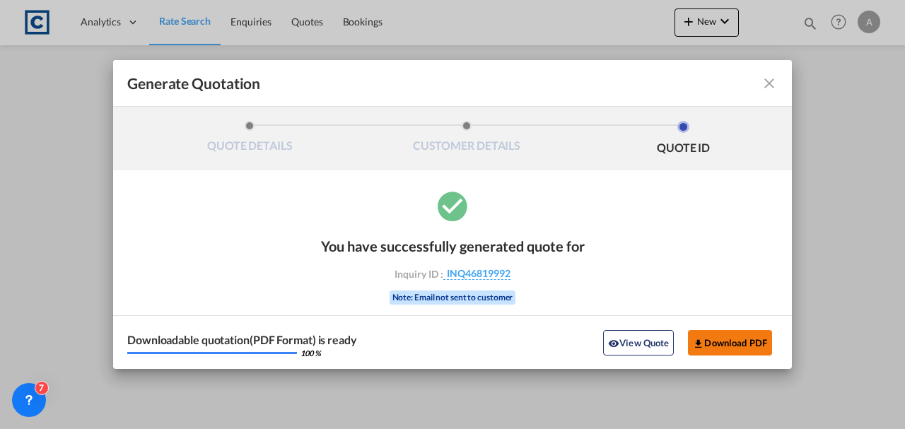
click at [708, 341] on button "Download PDF" at bounding box center [730, 342] width 84 height 25
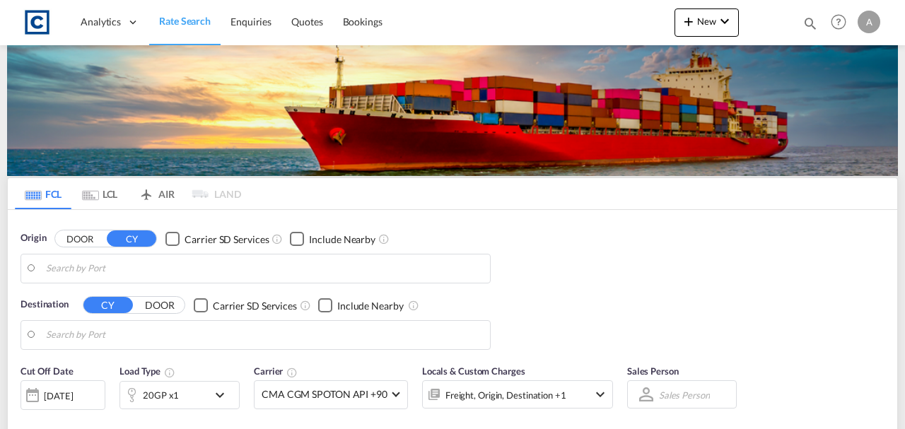
type input "GB-LU1, Luton"
type input "Shuaiba, KWSAA"
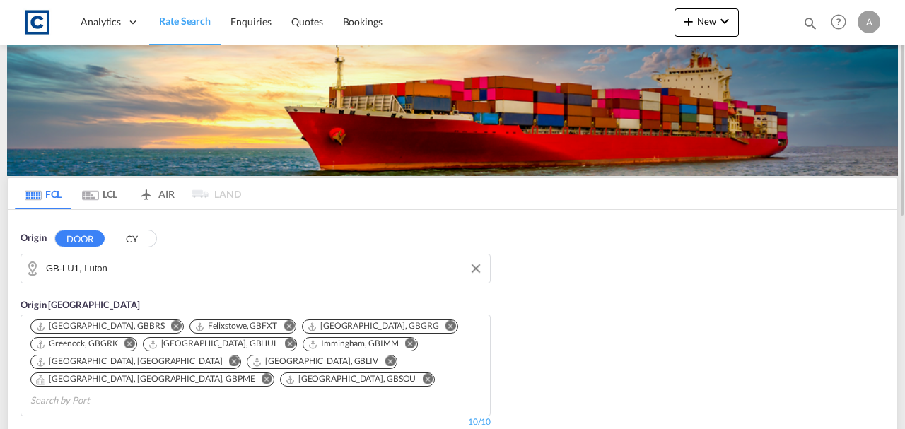
drag, startPoint x: 195, startPoint y: 265, endPoint x: 182, endPoint y: 254, distance: 16.6
click at [194, 264] on input "GB-LU1, Luton" at bounding box center [264, 268] width 437 height 21
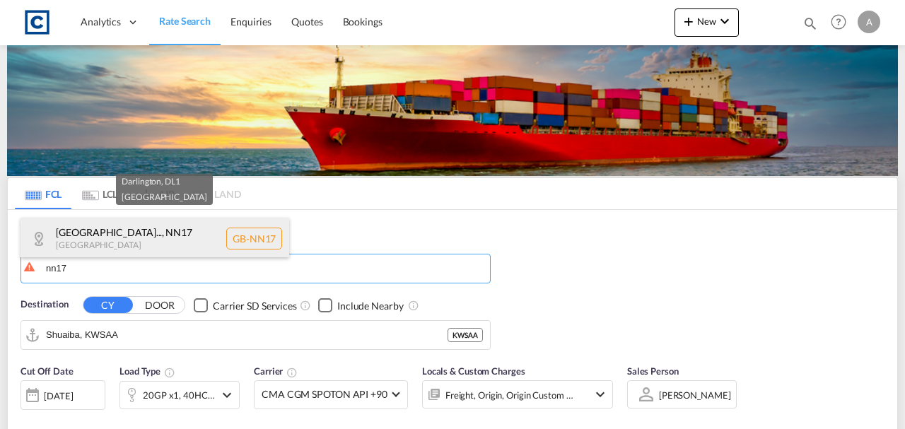
click at [194, 235] on div "North Northampton... , NN17 United Kingdom GB-NN17" at bounding box center [154, 239] width 269 height 42
type input "GB-NN17, North Northamptonshire"
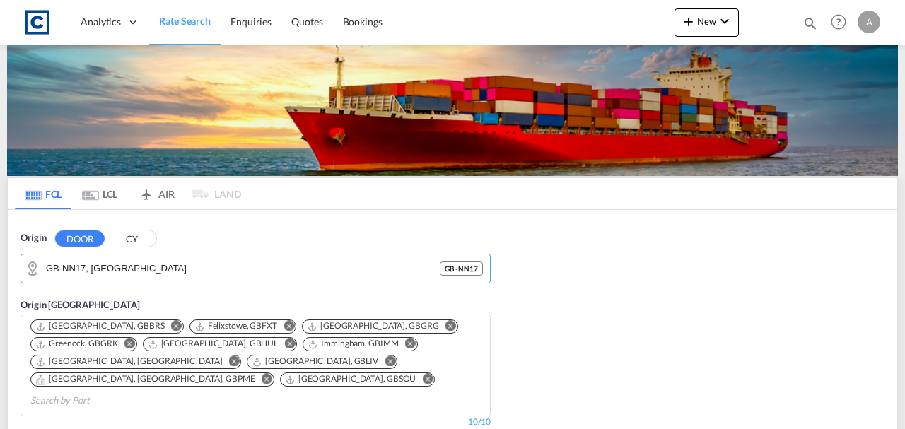
scroll to position [235, 0]
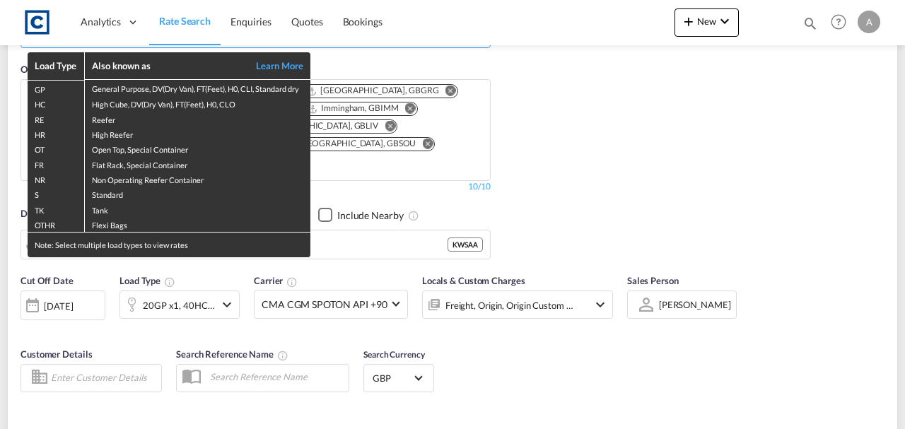
click at [357, 220] on div "Load Type Also known as Learn More GP General Purpose, DV(Dry Van), FT(Feet), H…" at bounding box center [452, 214] width 905 height 429
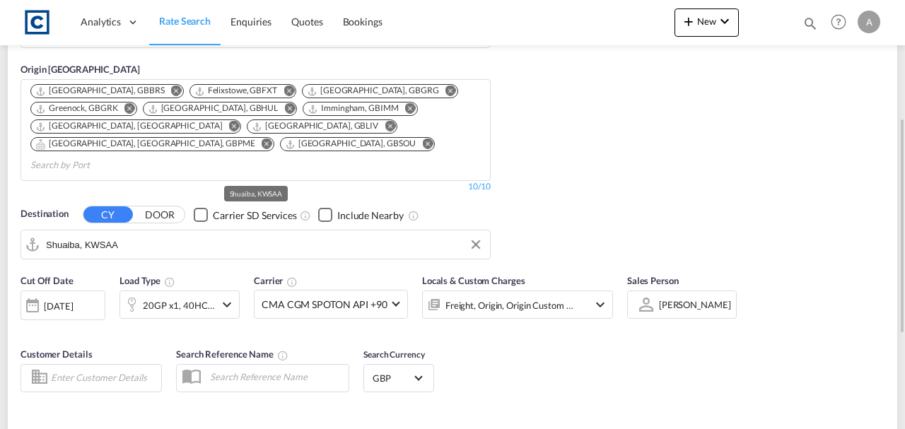
click at [365, 234] on input "Shuaiba, KWSAA" at bounding box center [264, 244] width 437 height 21
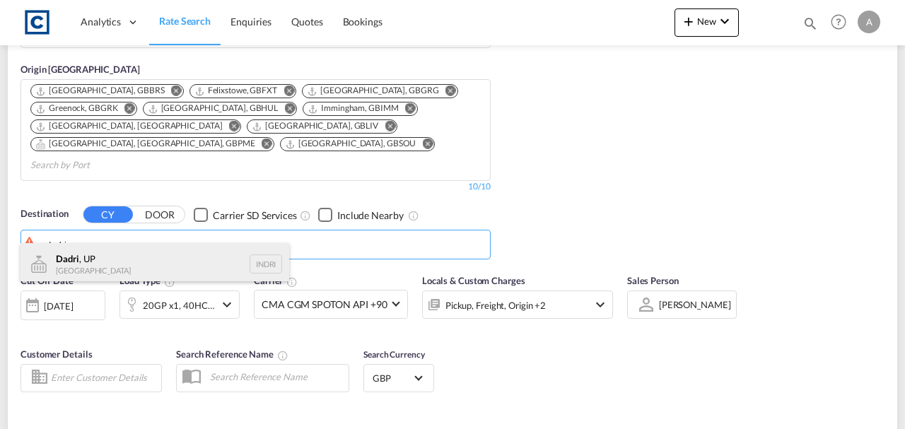
click at [90, 259] on div "Dadri , UP India INDRI" at bounding box center [154, 264] width 269 height 42
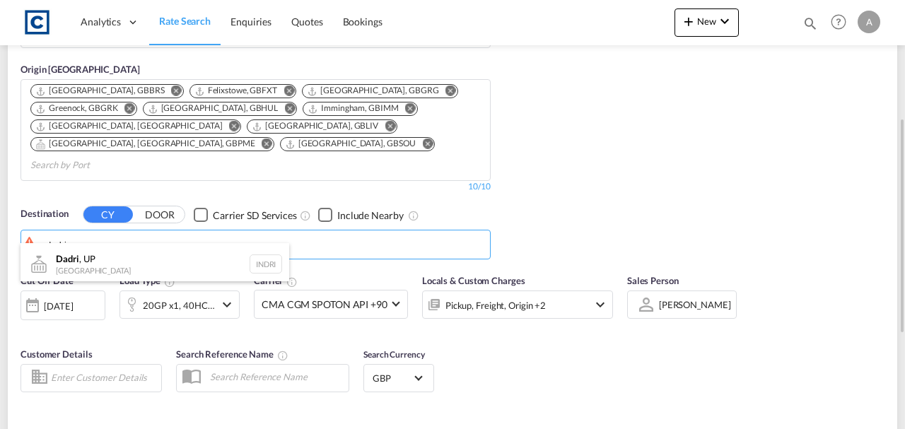
type input "Dadri, UP, INDRI"
click at [497, 295] on div "Pickup, Freight, Origin +2" at bounding box center [495, 305] width 100 height 20
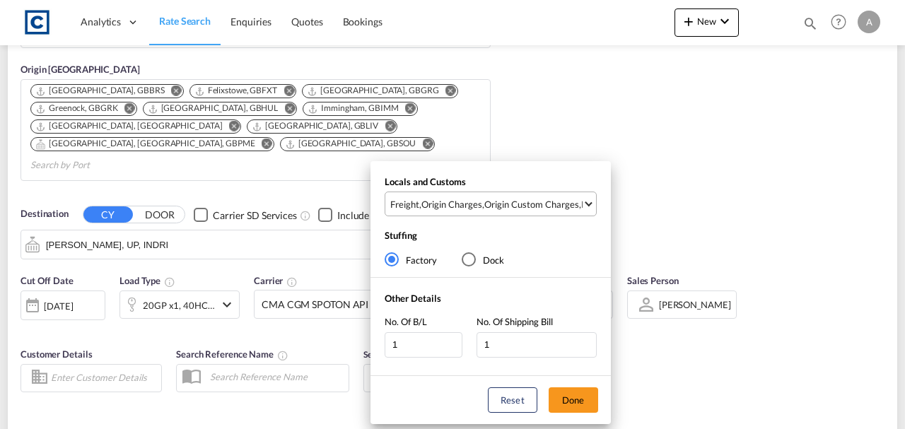
click at [551, 204] on div "Origin Custom Charges" at bounding box center [531, 204] width 95 height 13
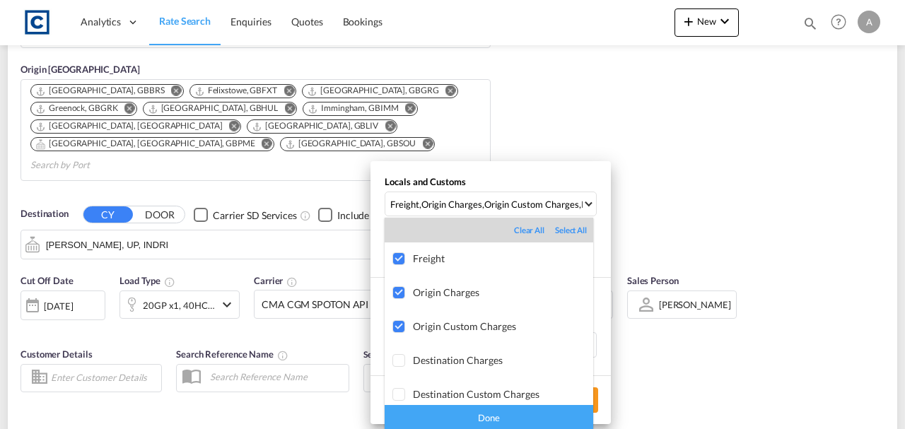
click at [498, 419] on div "Done" at bounding box center [488, 417] width 208 height 25
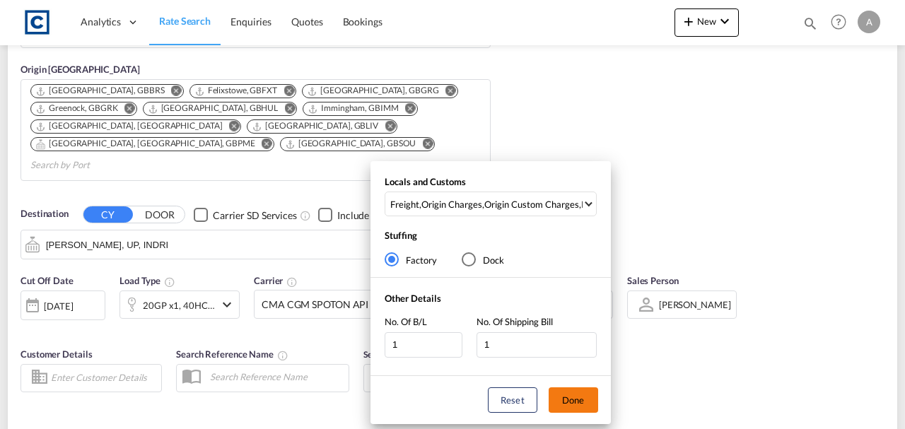
drag, startPoint x: 592, startPoint y: 396, endPoint x: 649, endPoint y: 343, distance: 77.5
click at [592, 394] on button "Done" at bounding box center [572, 399] width 49 height 25
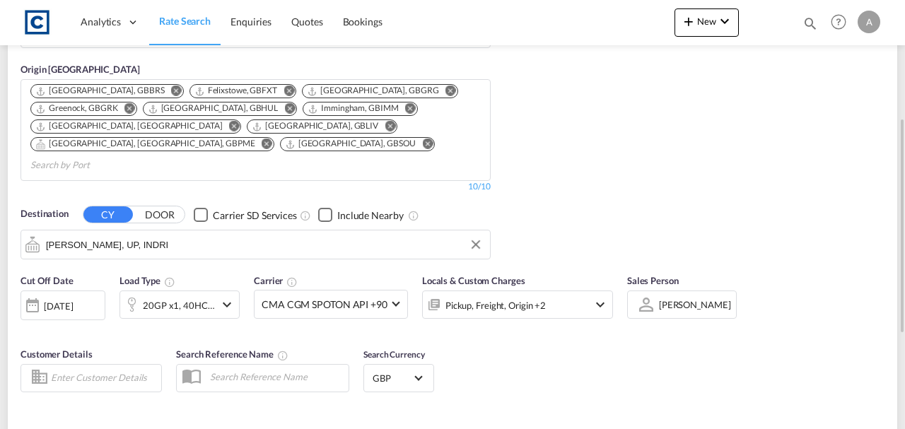
click at [653, 341] on div "Cut Off Date 17 Sep 2025 17/09/2025 Load Type 20GP x1, 40HC x1 Carrier CMA CGM …" at bounding box center [452, 335] width 889 height 138
click at [178, 295] on div "20GP x1, 40HC x1" at bounding box center [179, 305] width 72 height 20
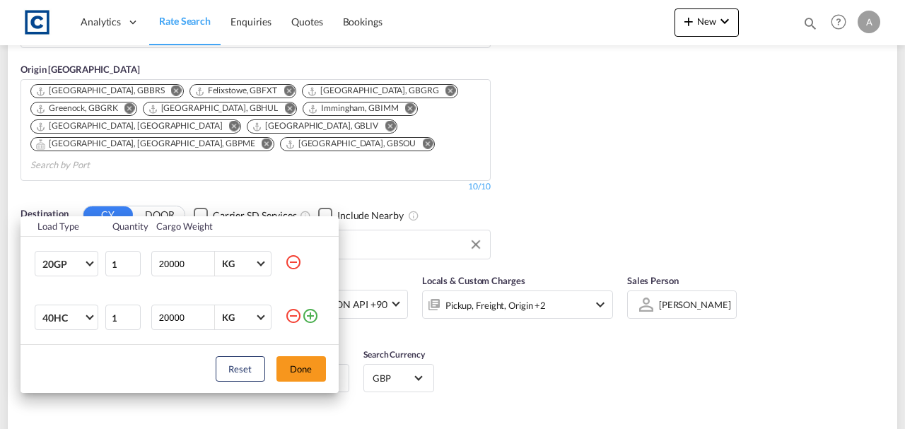
click at [292, 258] on md-icon "icon-minus-circle-outline" at bounding box center [293, 262] width 17 height 17
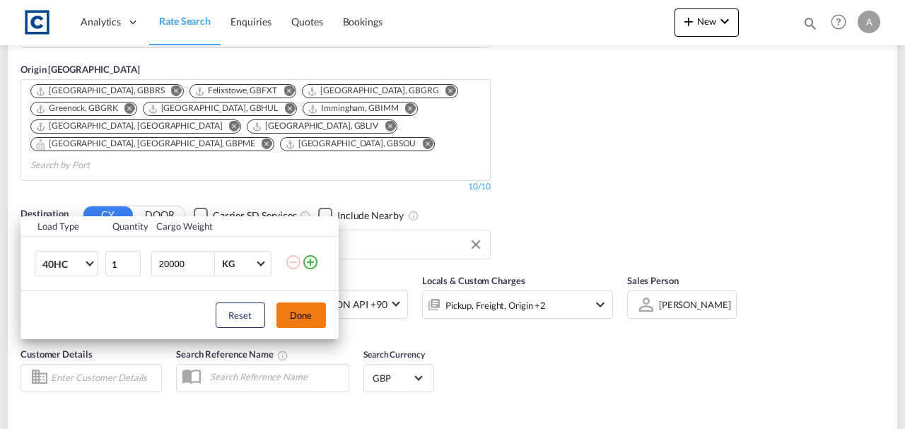
click at [316, 325] on button "Done" at bounding box center [300, 314] width 49 height 25
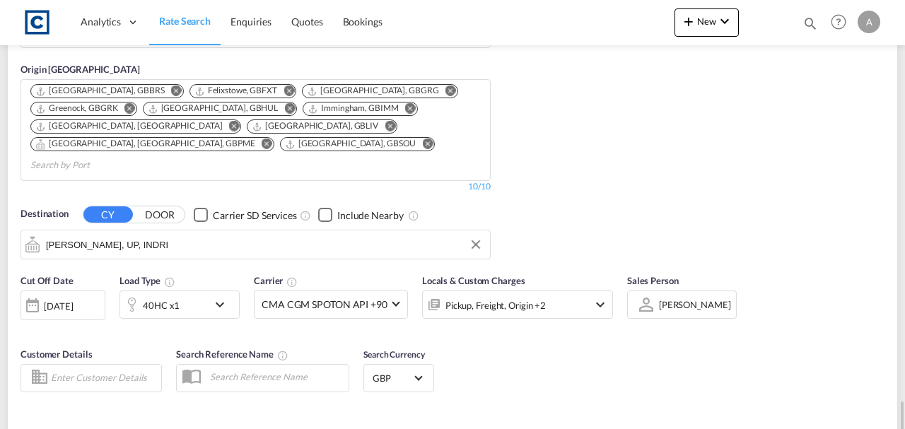
scroll to position [423, 0]
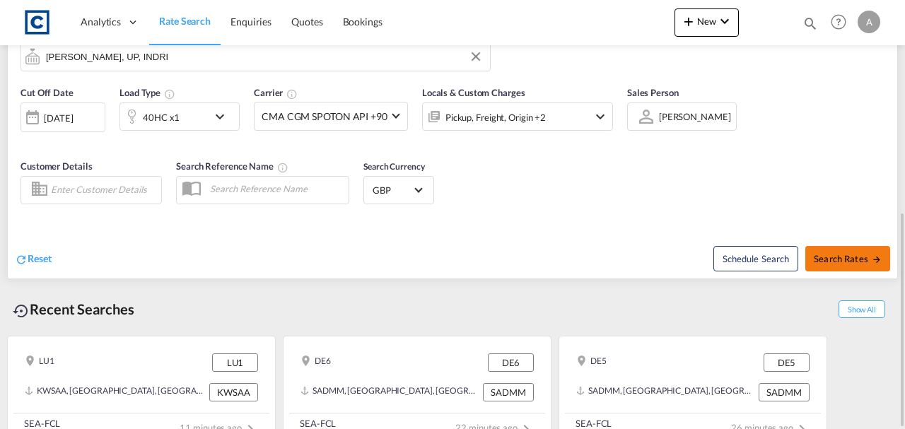
click at [833, 253] on span "Search Rates" at bounding box center [847, 258] width 68 height 11
type input "NN17 to INDRI / 17 Sep 2025"
